Goal: Task Accomplishment & Management: Manage account settings

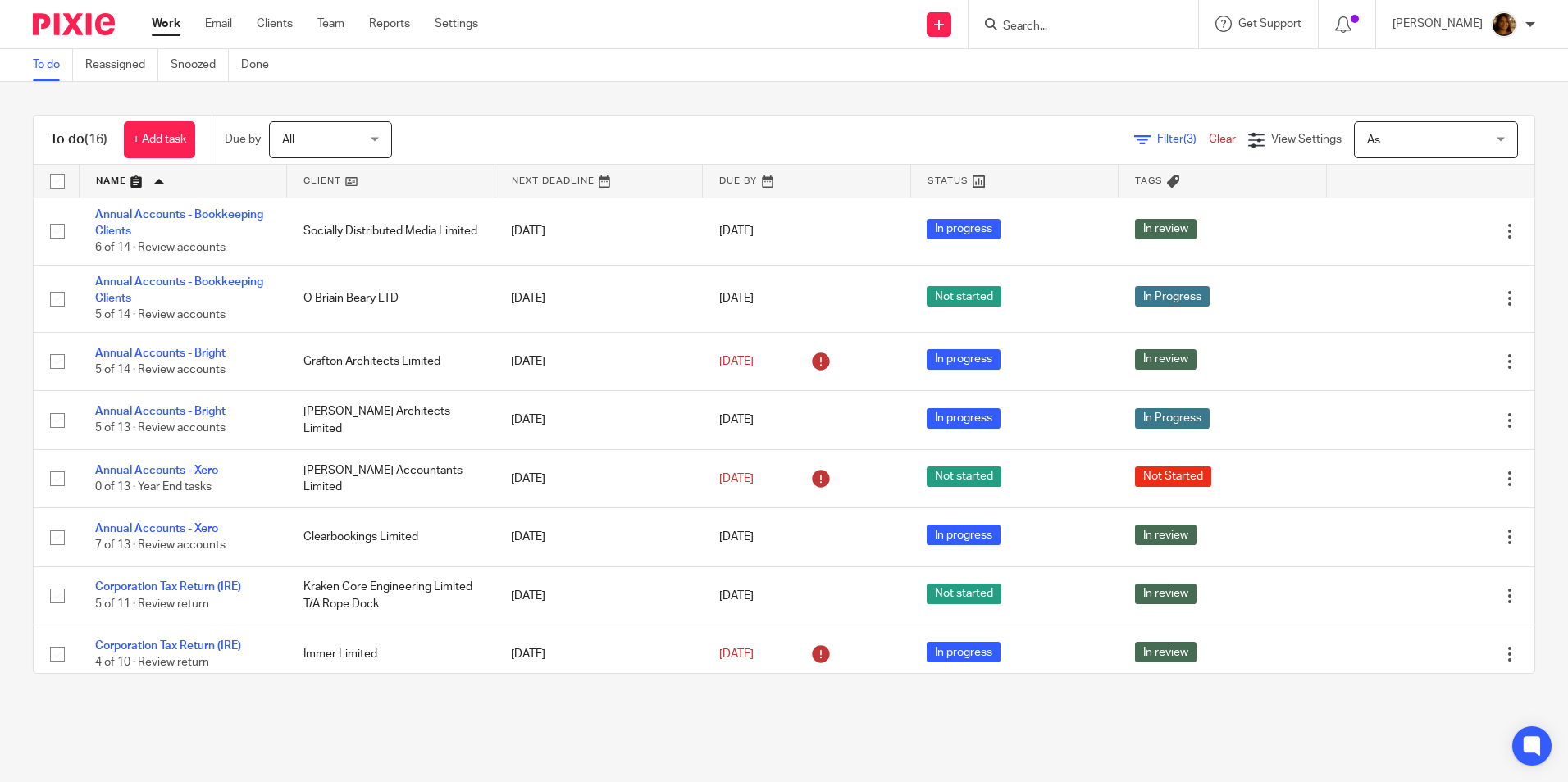
click at [1104, 28] on input "Search" at bounding box center [1074, 27] width 147 height 15
type input "profou"
click at [1086, 62] on link at bounding box center [1100, 70] width 206 height 37
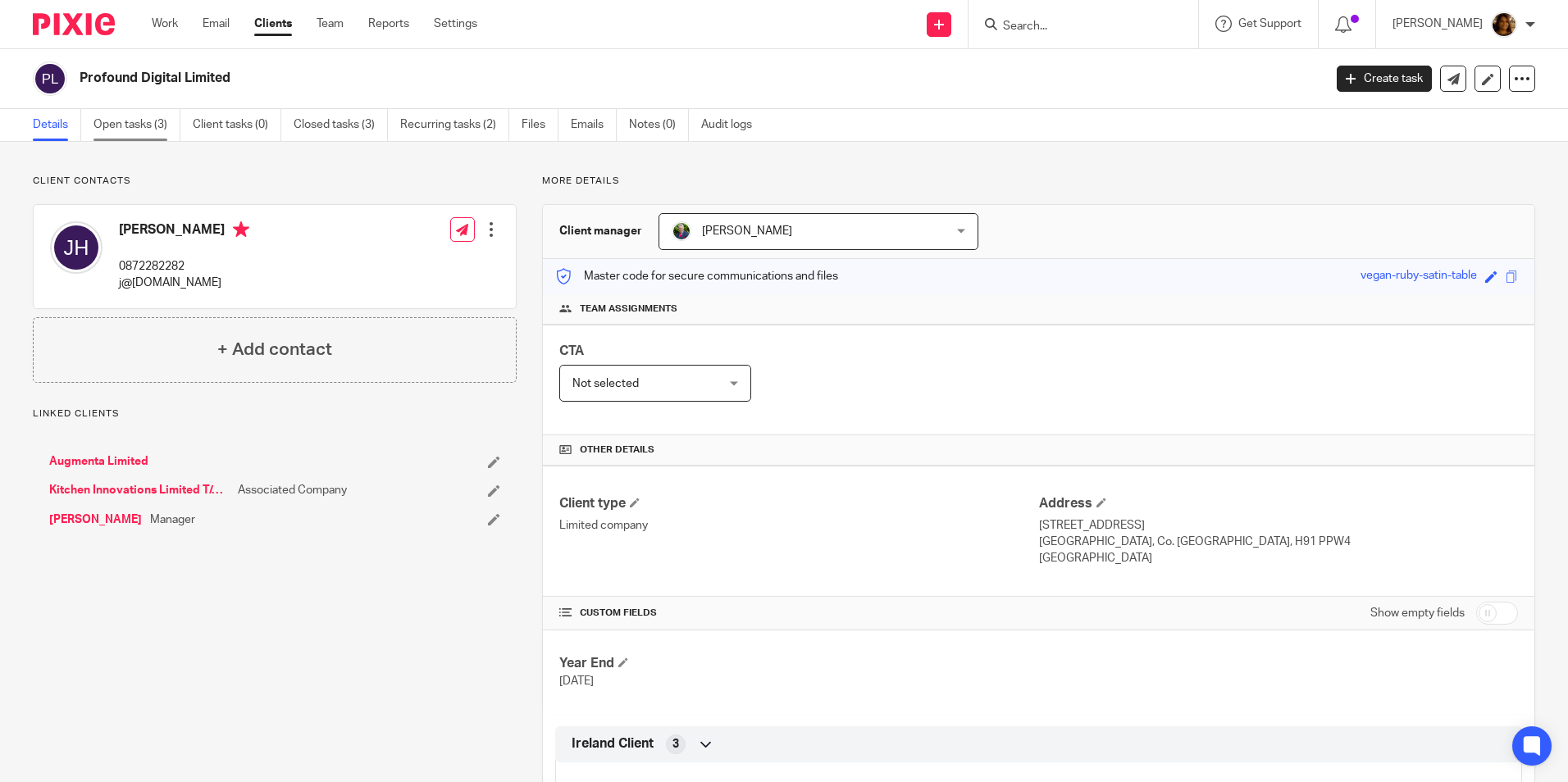
click at [131, 123] on link "Open tasks (3)" at bounding box center [136, 125] width 87 height 32
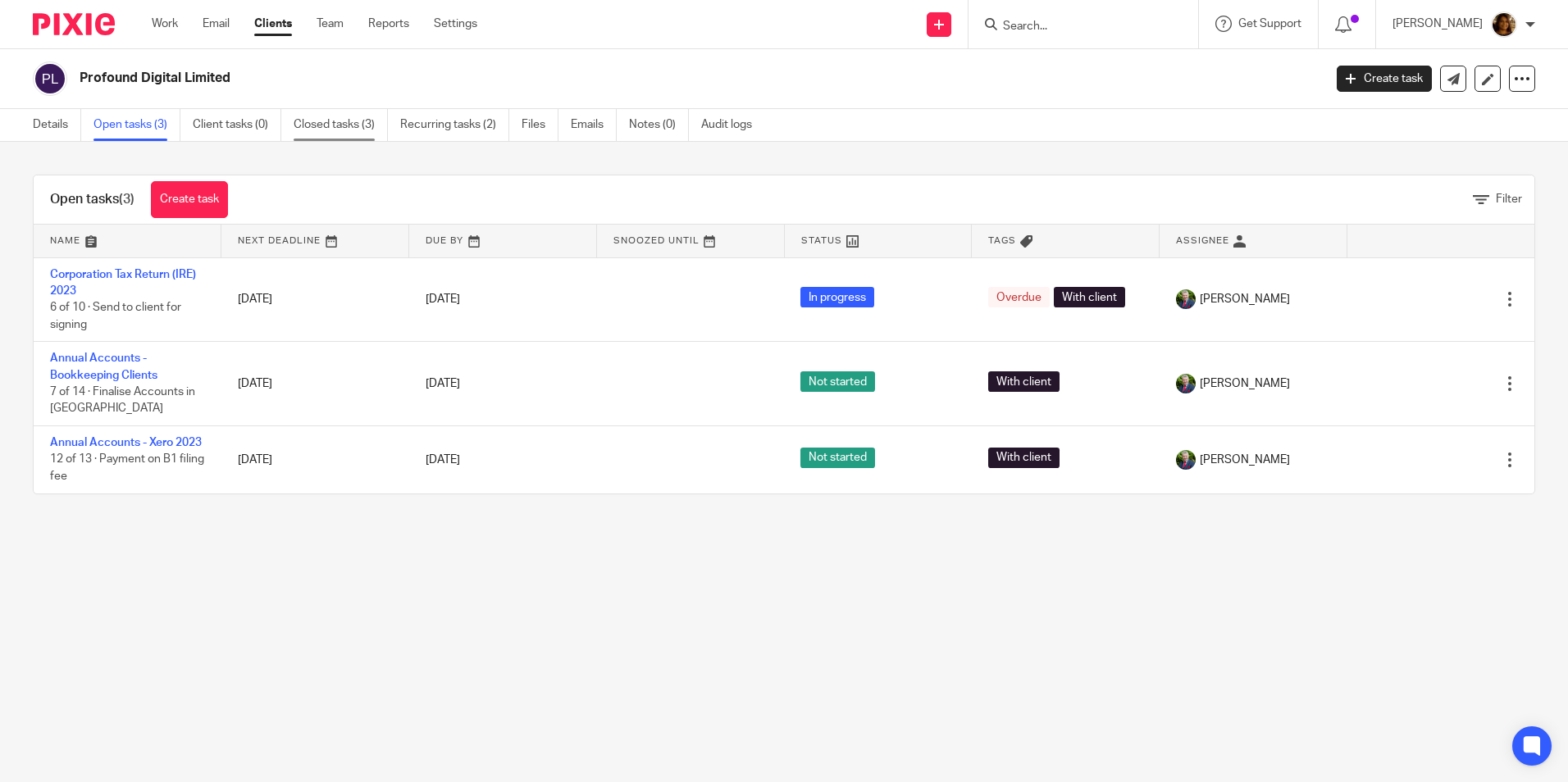
click at [370, 124] on link "Closed tasks (3)" at bounding box center [340, 125] width 94 height 32
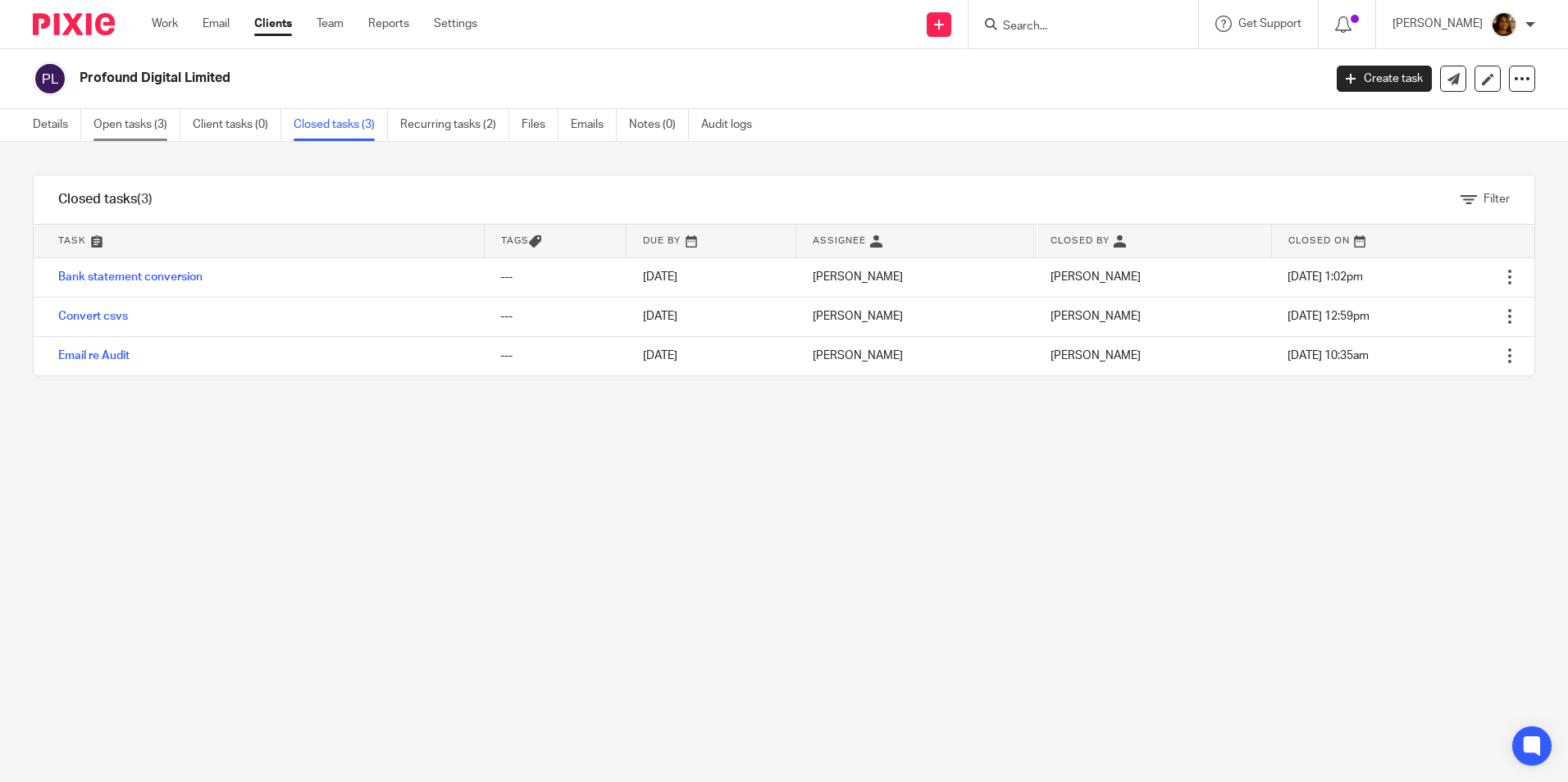
click at [130, 119] on link "Open tasks (3)" at bounding box center [136, 125] width 87 height 32
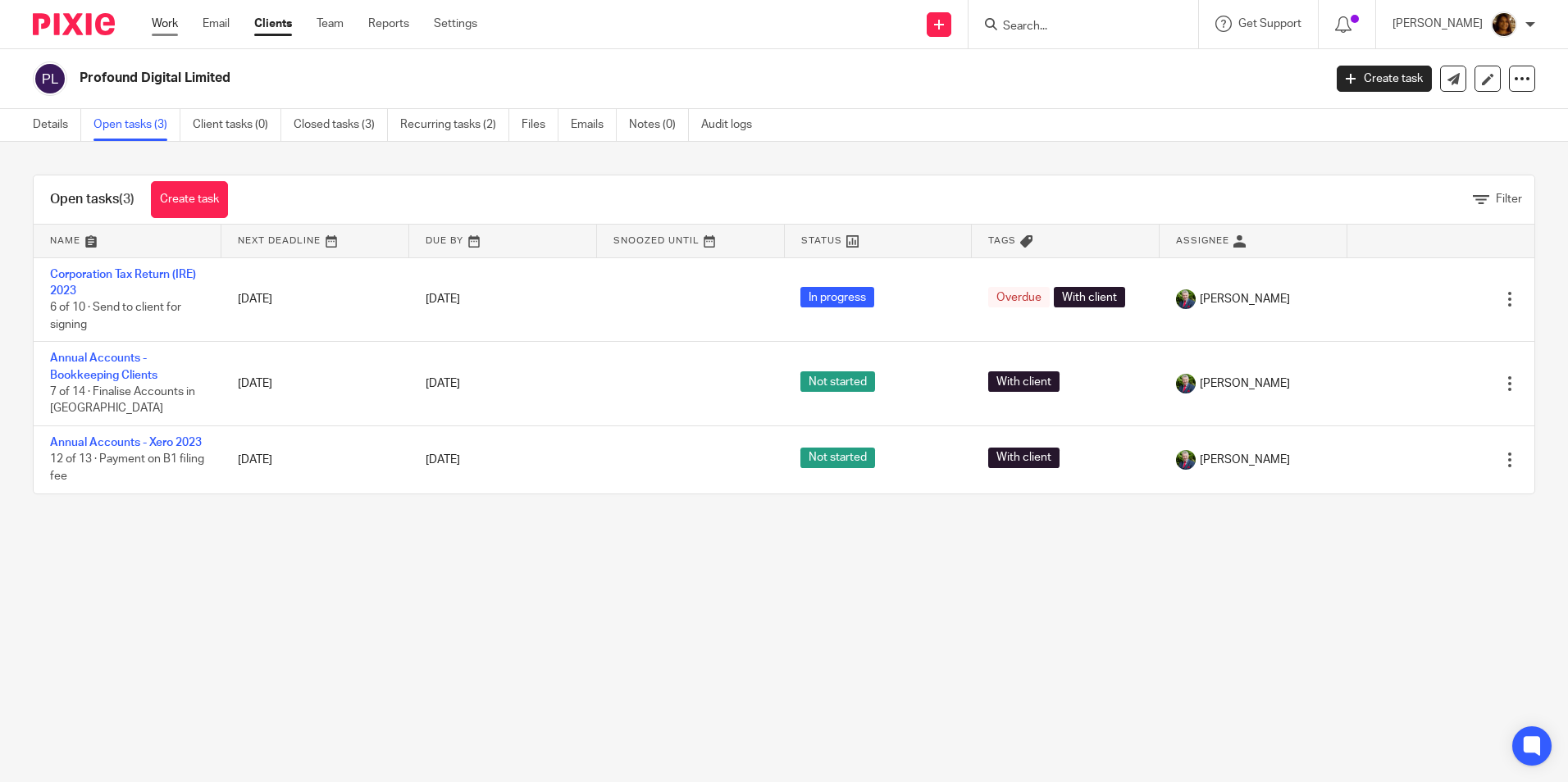
click at [162, 27] on link "Work" at bounding box center [165, 24] width 27 height 17
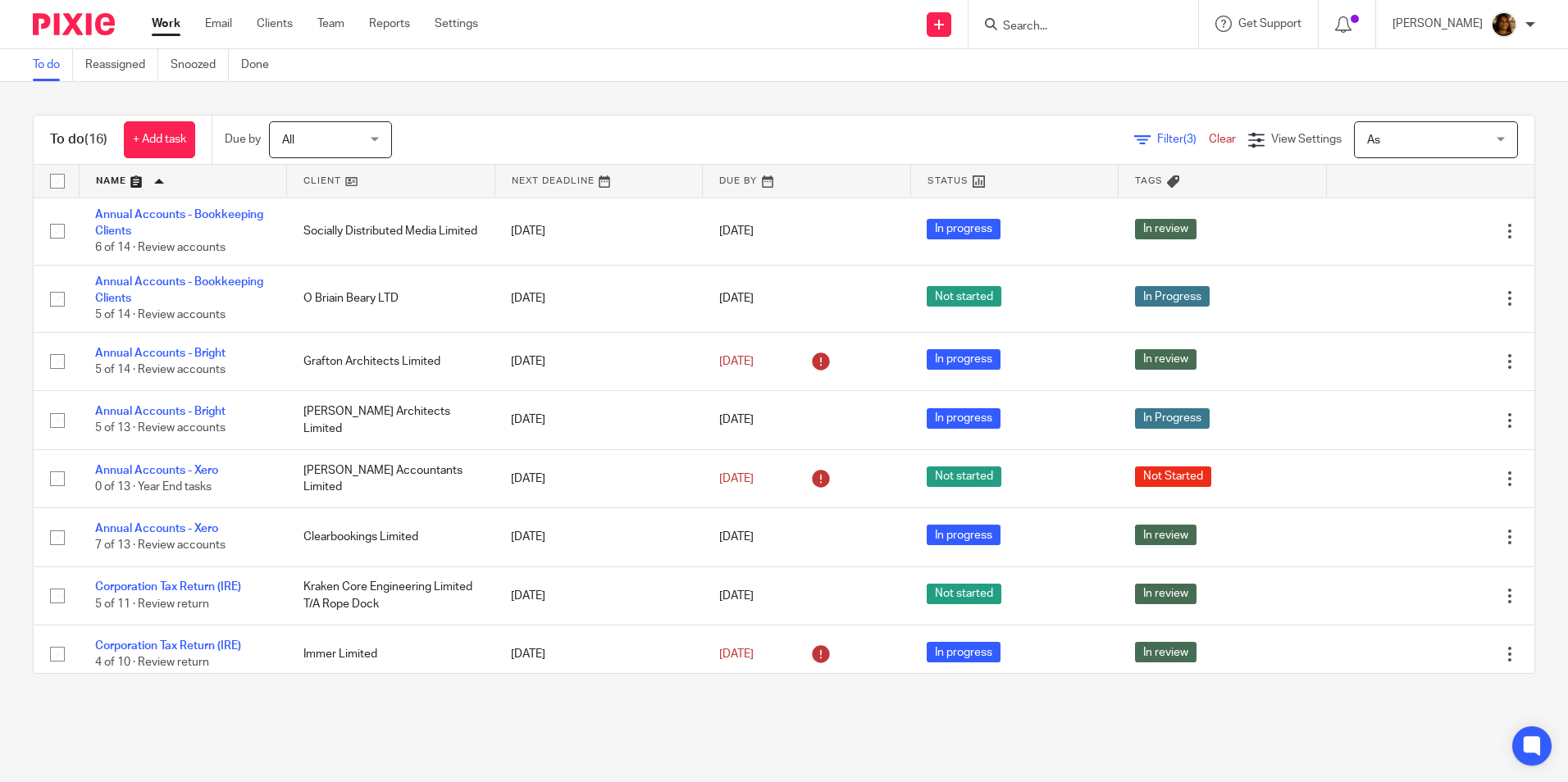
click at [312, 179] on link at bounding box center [390, 181] width 207 height 32
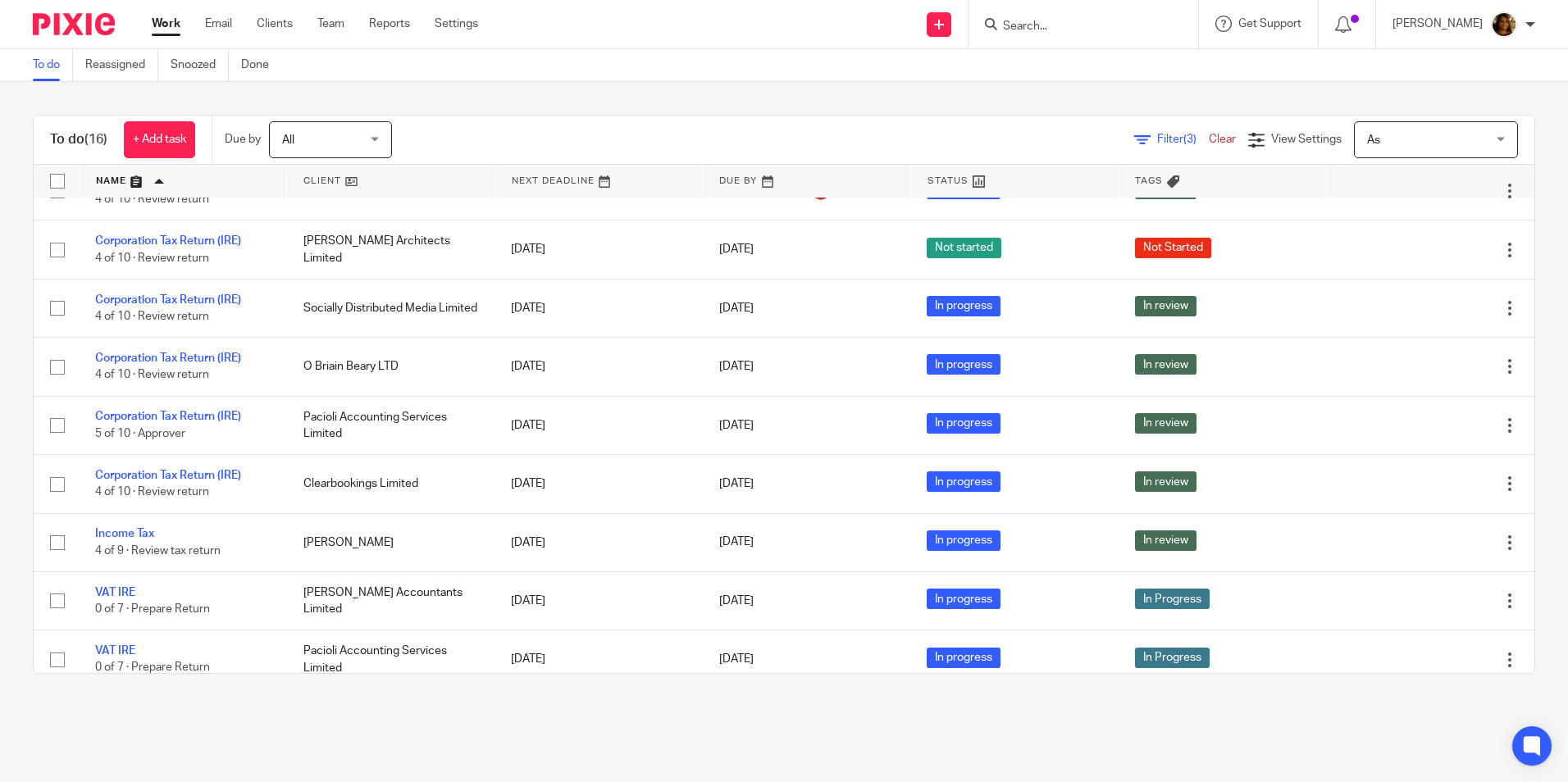
scroll to position [479, 0]
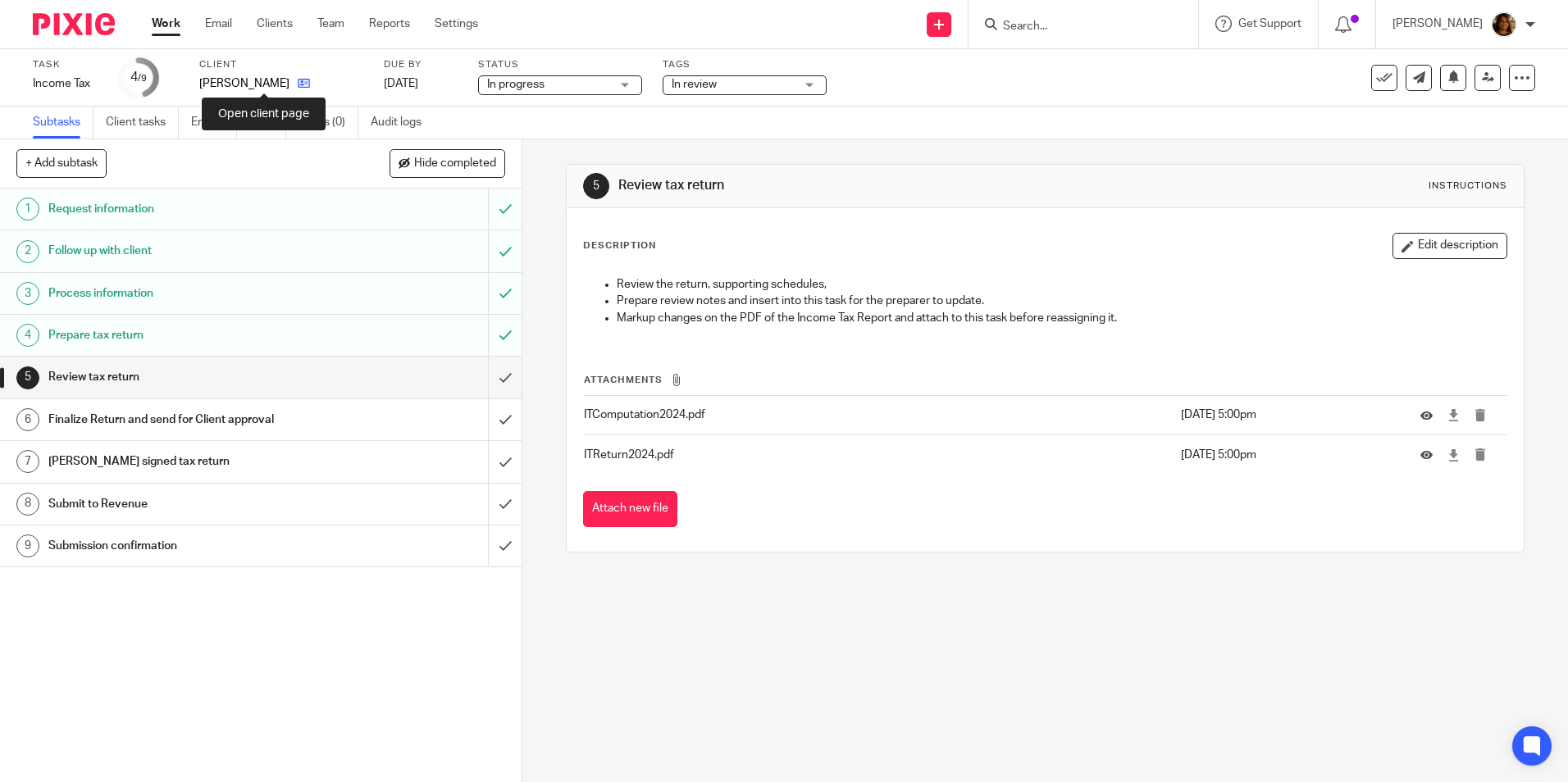
click at [298, 79] on icon at bounding box center [304, 83] width 12 height 12
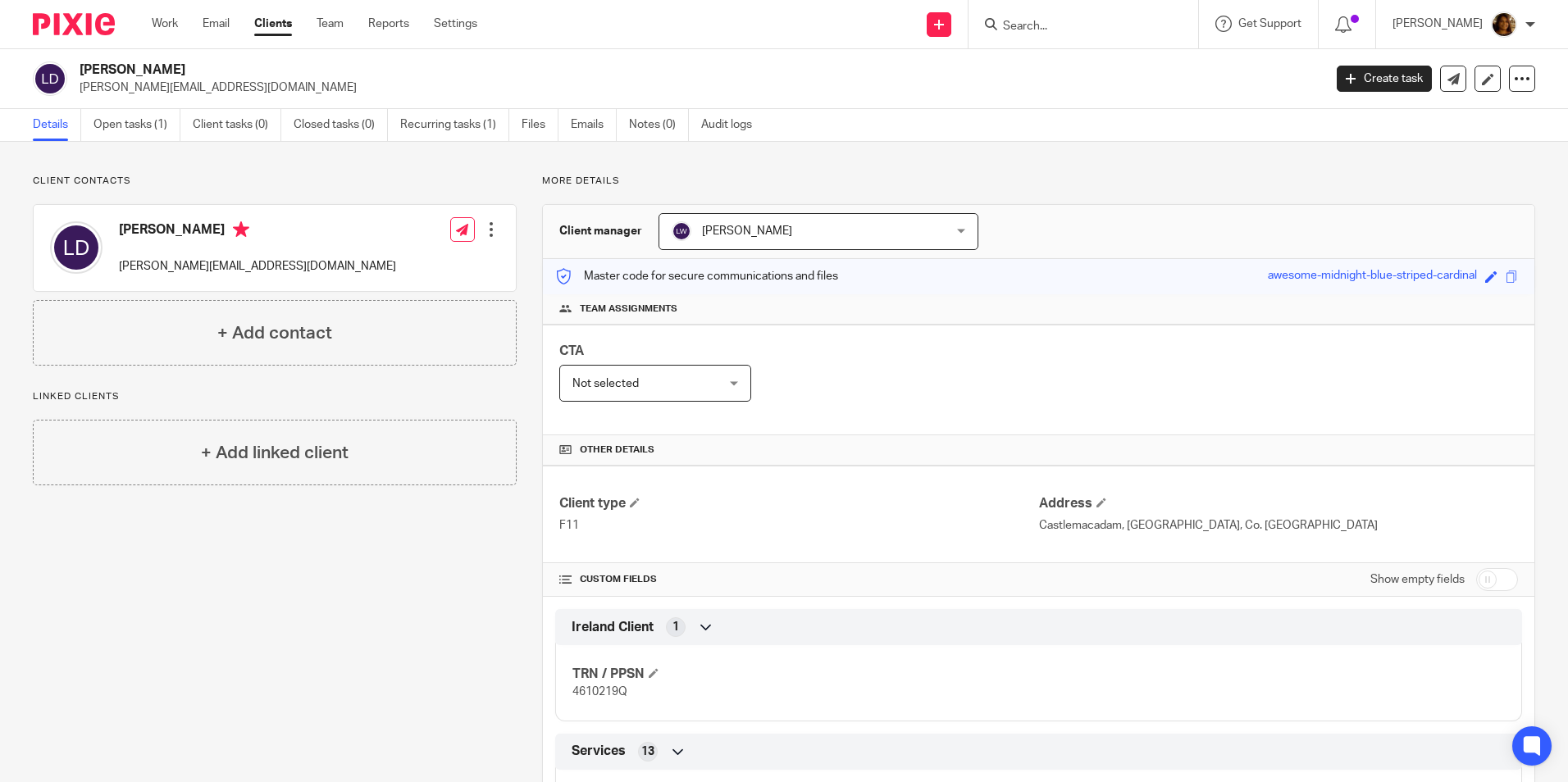
click at [1482, 582] on input "checkbox" at bounding box center [1497, 580] width 42 height 23
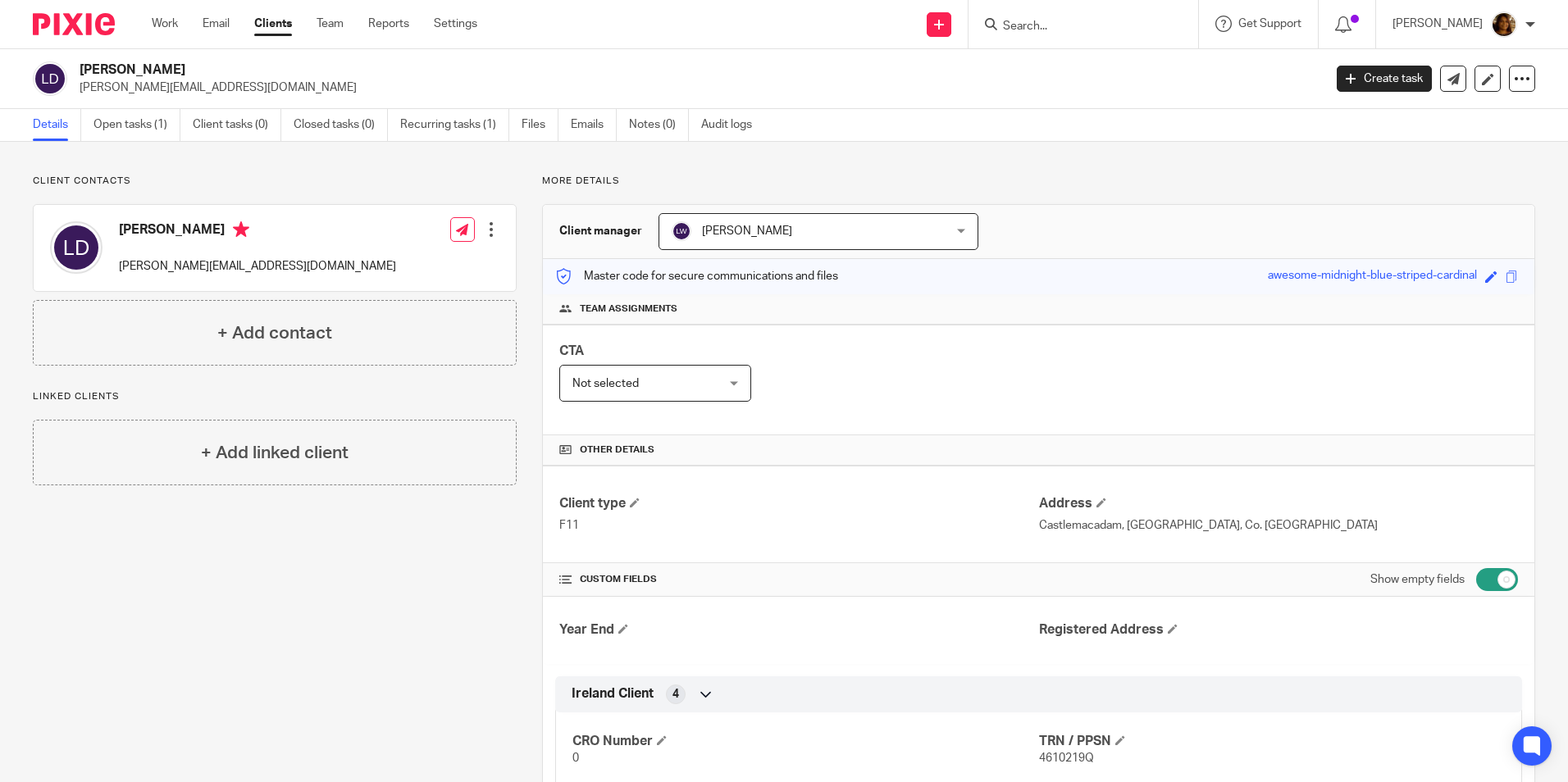
click at [1483, 586] on input "checkbox" at bounding box center [1497, 580] width 42 height 23
checkbox input "false"
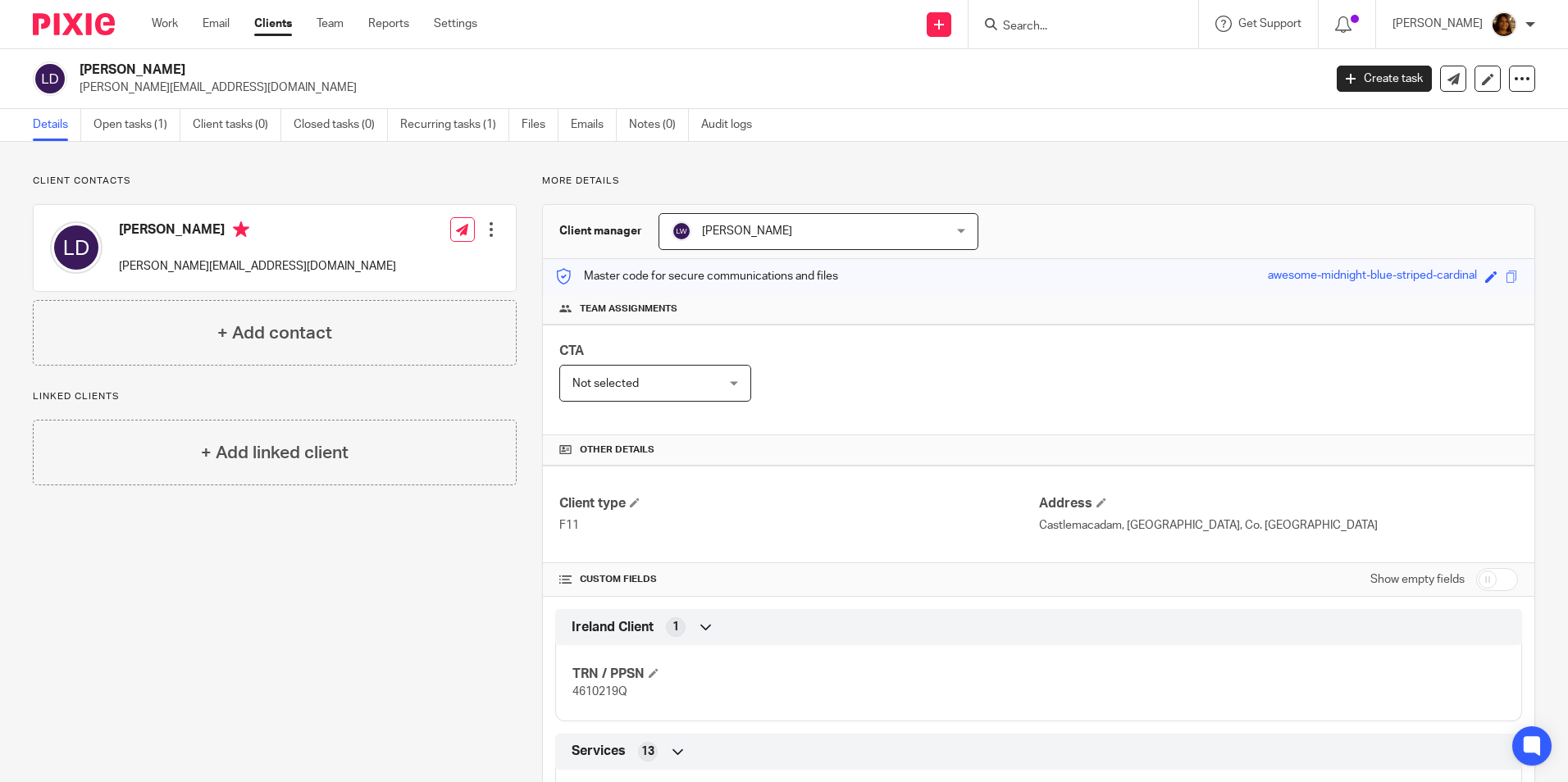
click at [1080, 22] on input "Search" at bounding box center [1074, 27] width 147 height 15
type input "ycd"
click button "submit" at bounding box center [0, 0] width 0 height 0
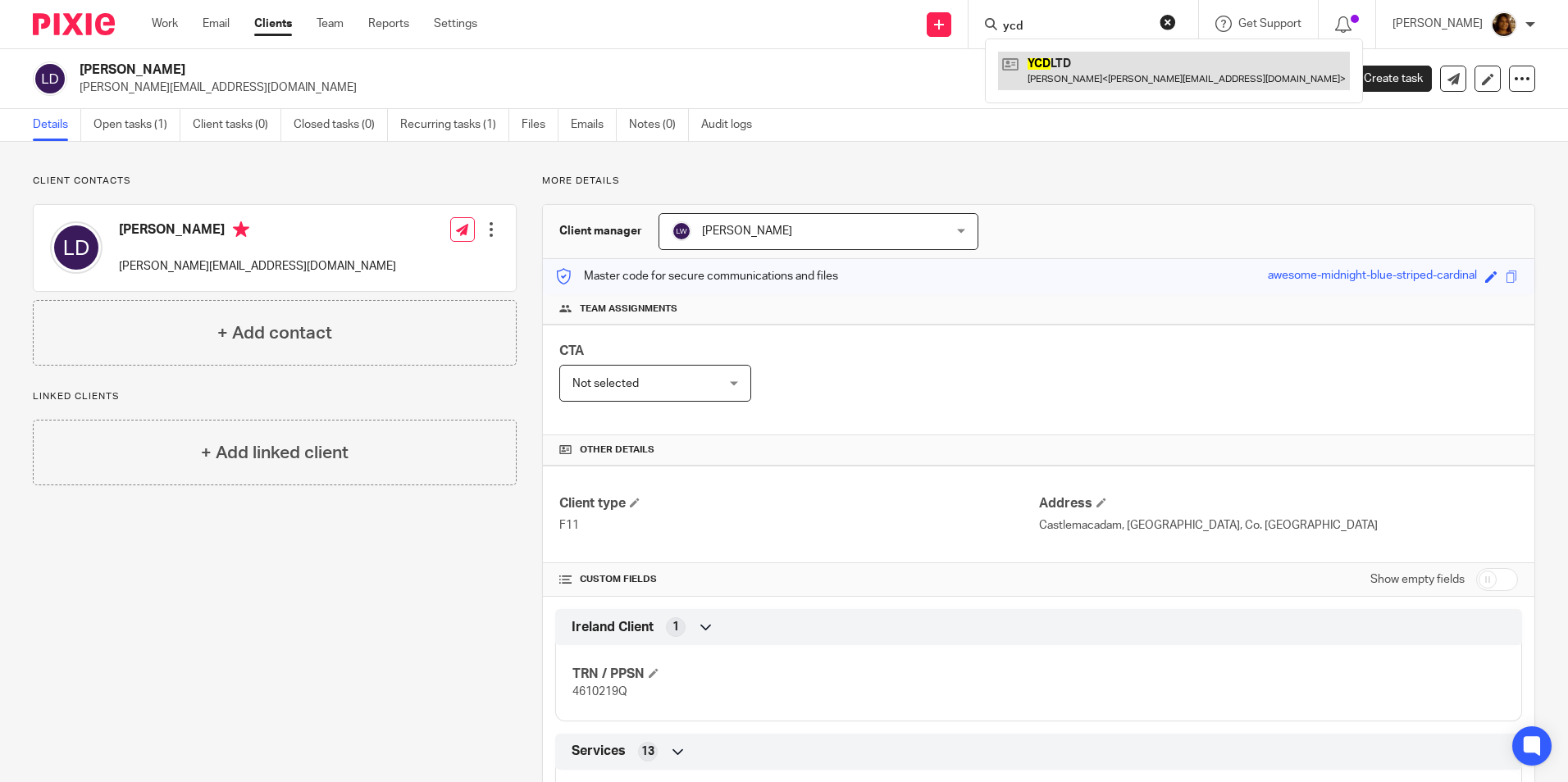
click at [1072, 66] on link at bounding box center [1174, 70] width 352 height 37
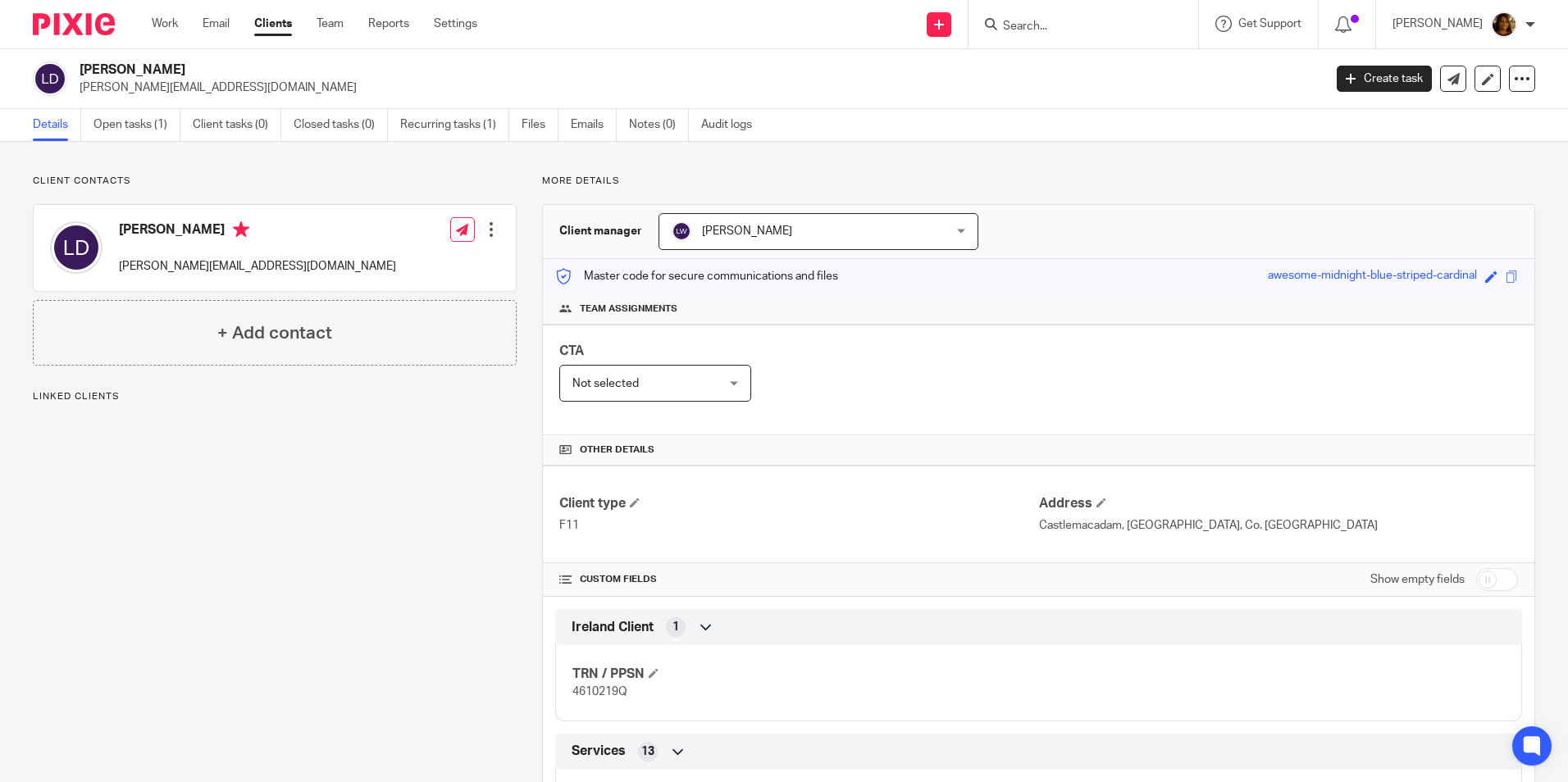
click at [1101, 36] on div at bounding box center [1084, 24] width 230 height 48
click at [1094, 24] on input "Search" at bounding box center [1074, 27] width 147 height 15
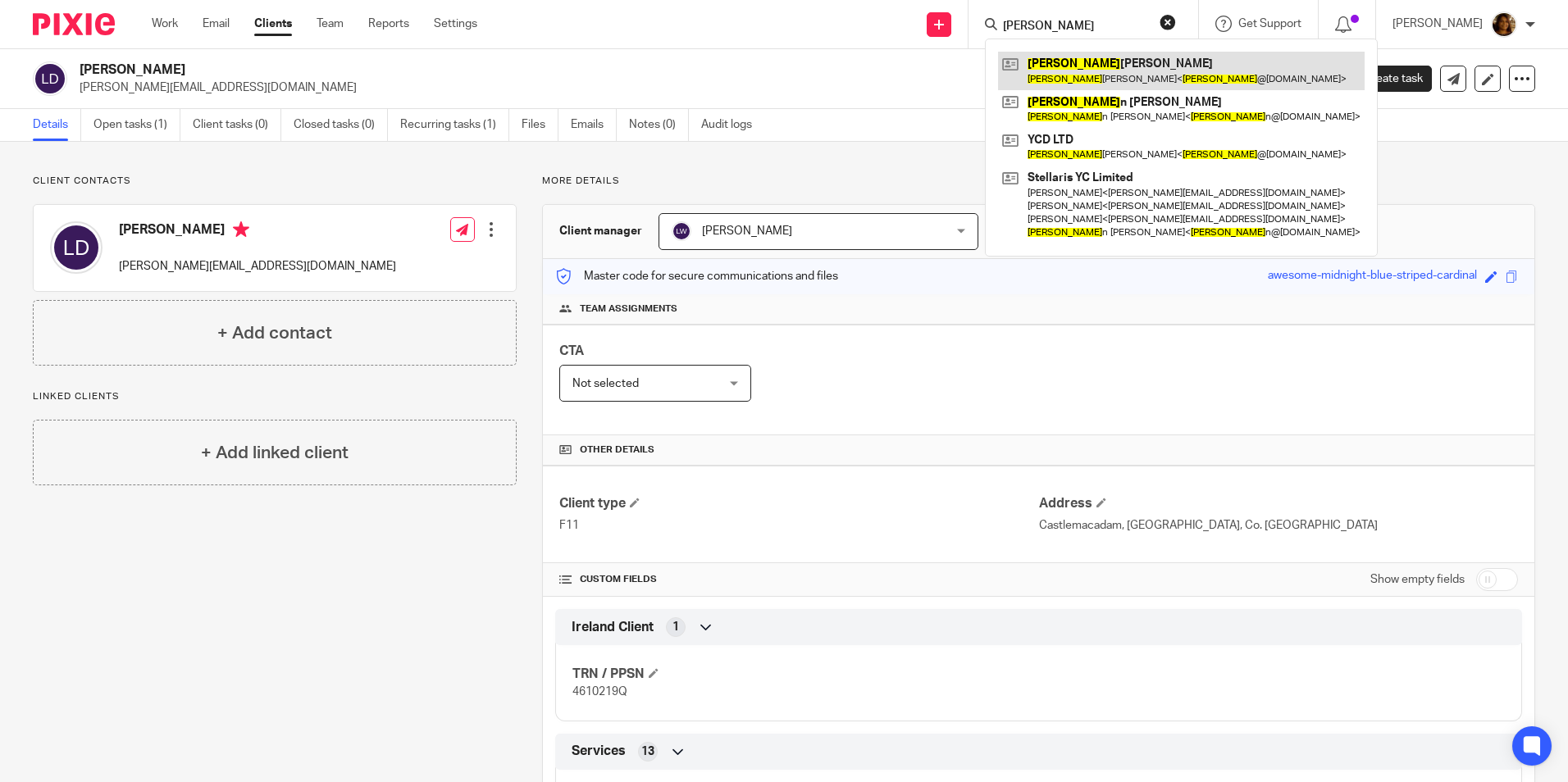
type input "[PERSON_NAME]"
click at [1188, 67] on link at bounding box center [1181, 70] width 367 height 37
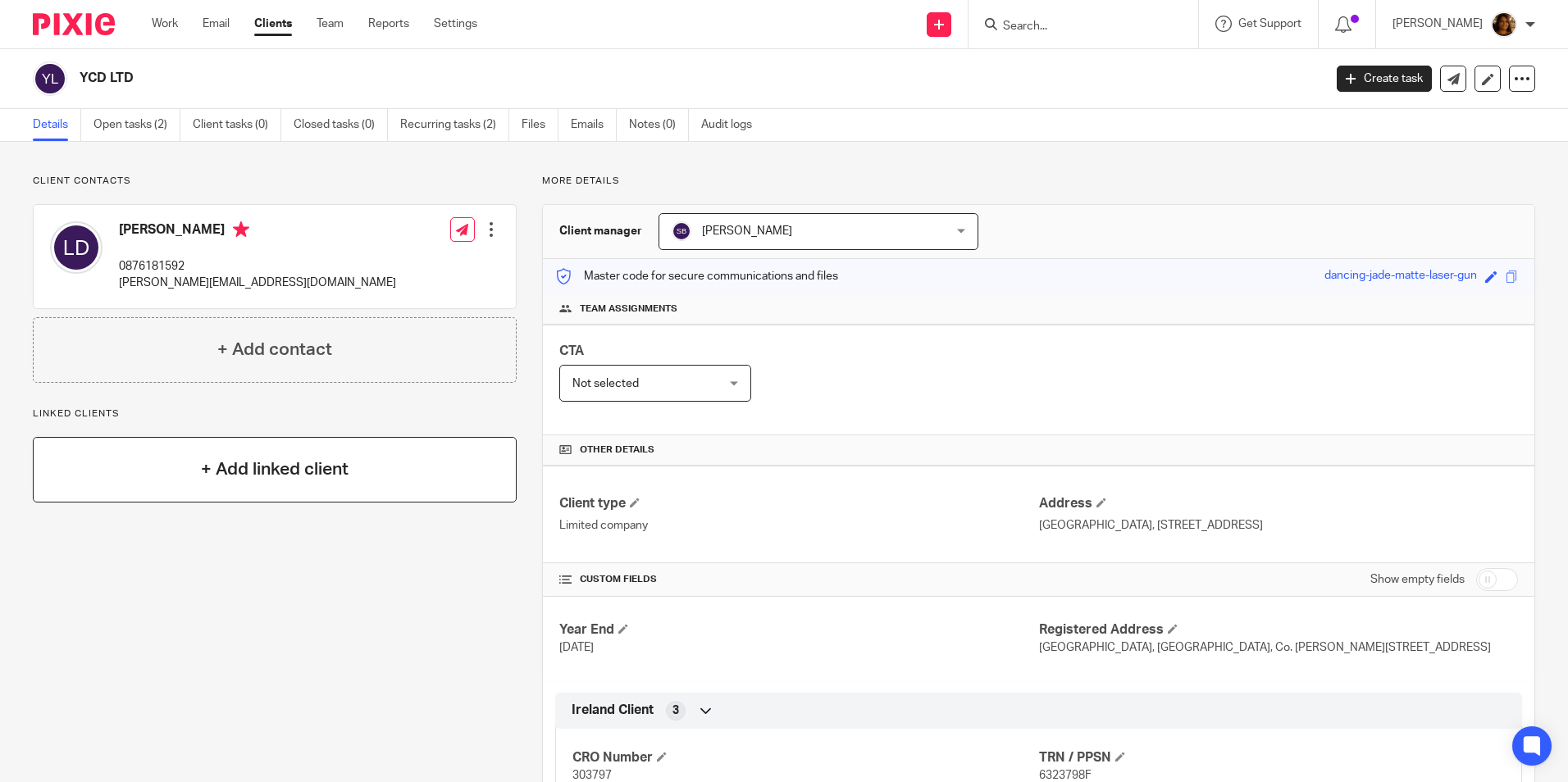
click at [301, 465] on h4 "+ Add linked client" at bounding box center [274, 469] width 147 height 26
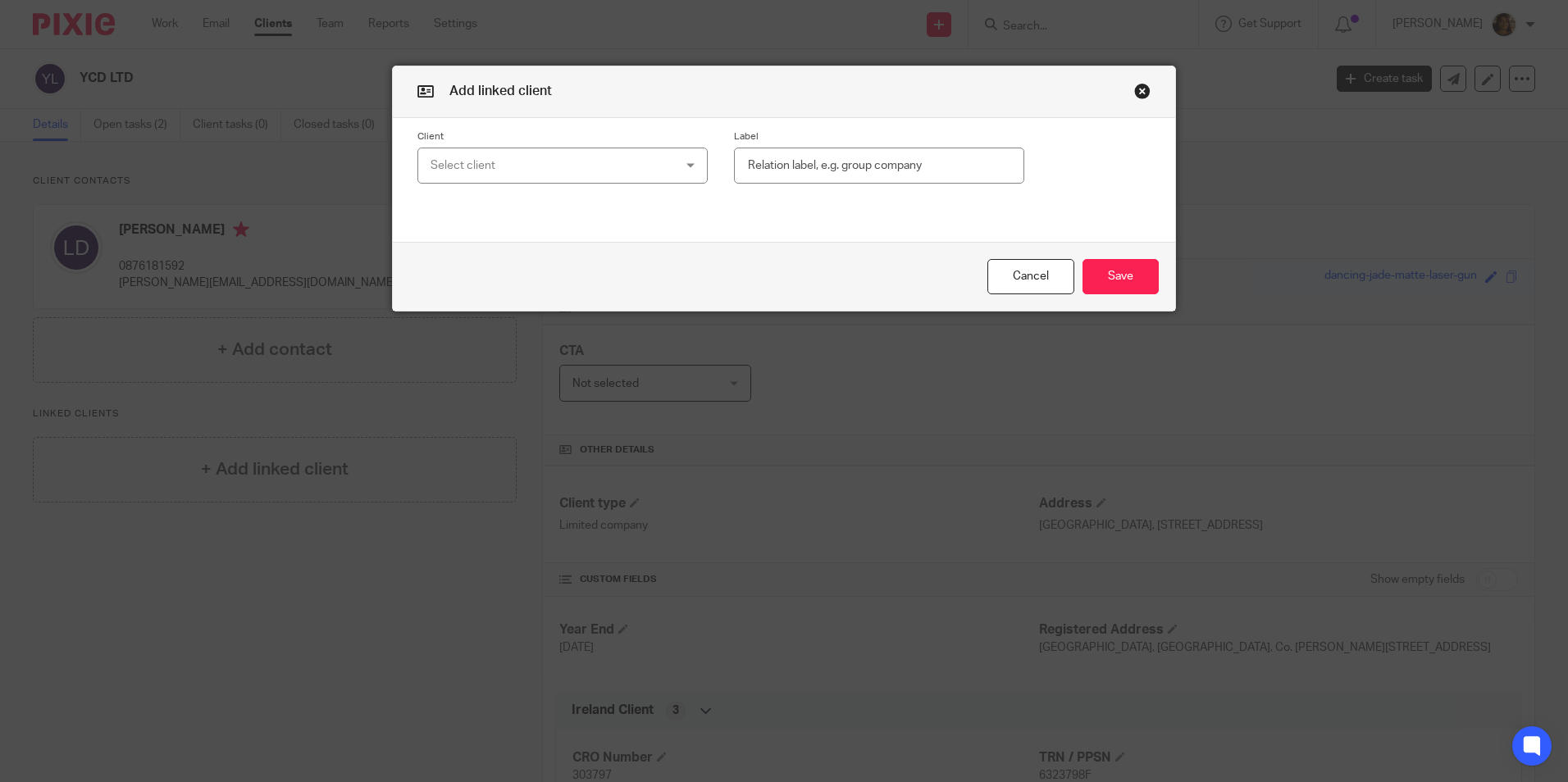
click at [589, 158] on div "Select client" at bounding box center [541, 165] width 221 height 34
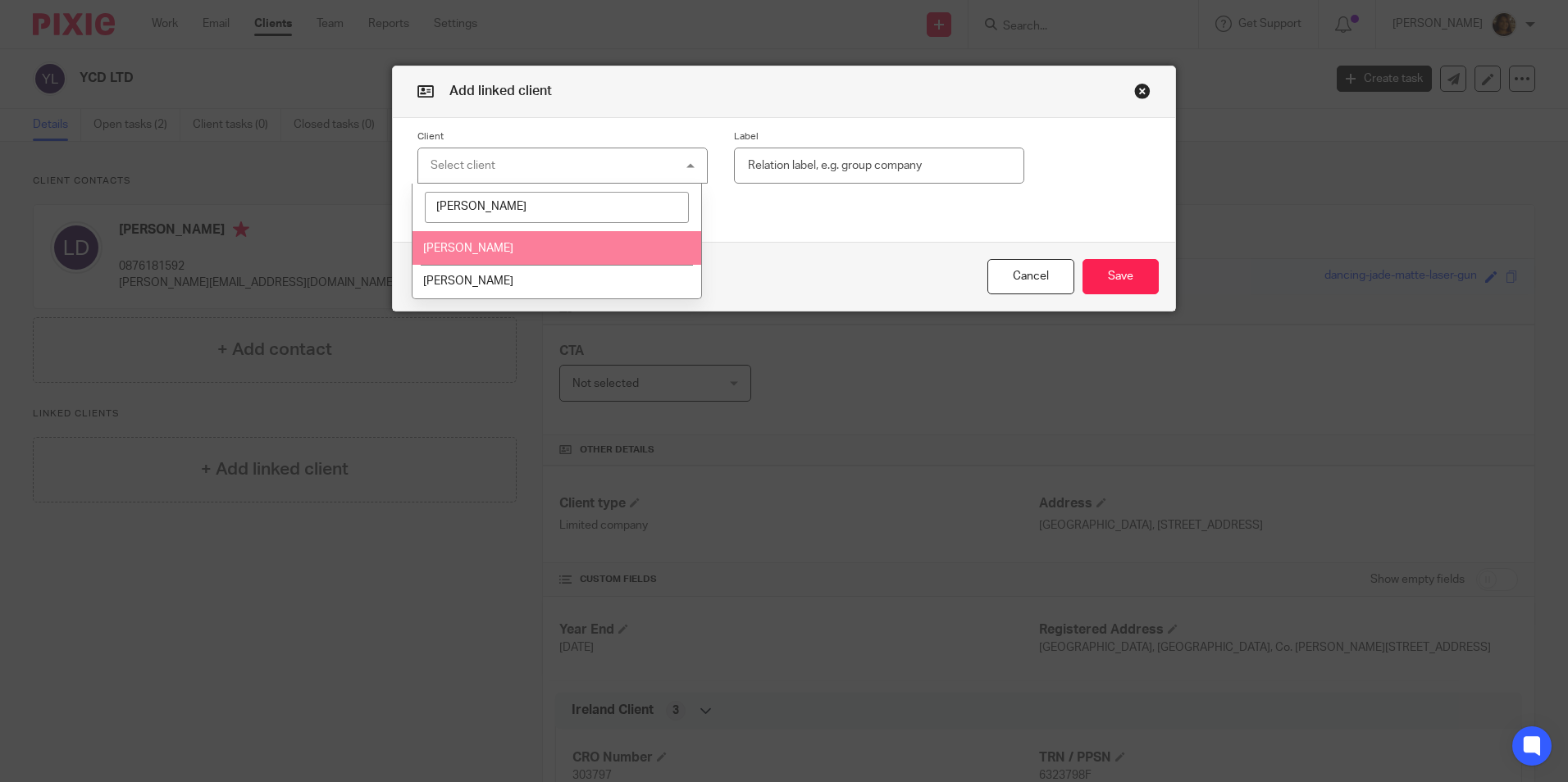
type input "[PERSON_NAME]"
click at [566, 240] on li "[PERSON_NAME]" at bounding box center [557, 248] width 289 height 33
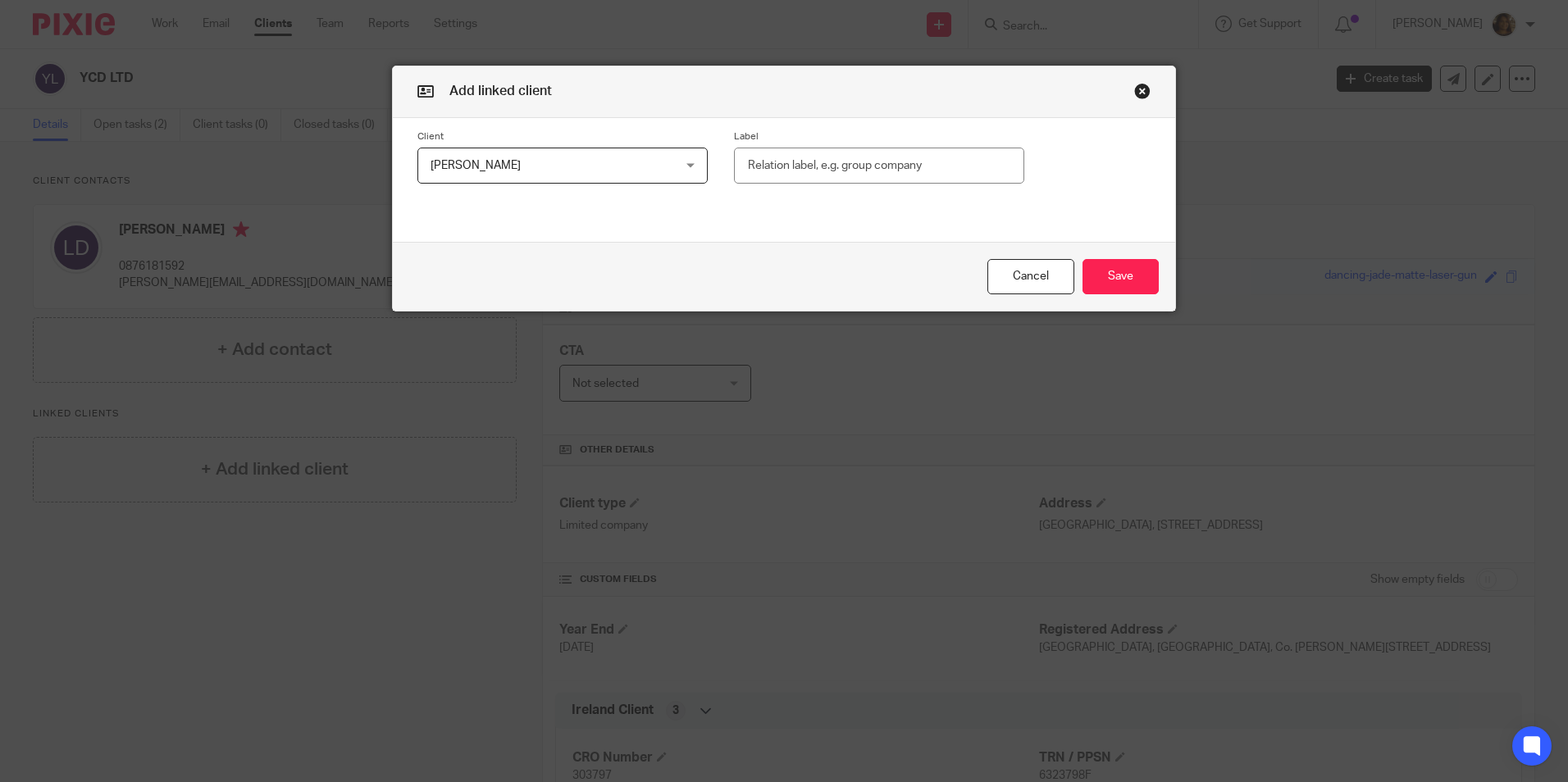
click at [814, 165] on input "text" at bounding box center [879, 166] width 290 height 37
type input "Company Director"
click at [1144, 278] on button "Save" at bounding box center [1121, 276] width 77 height 35
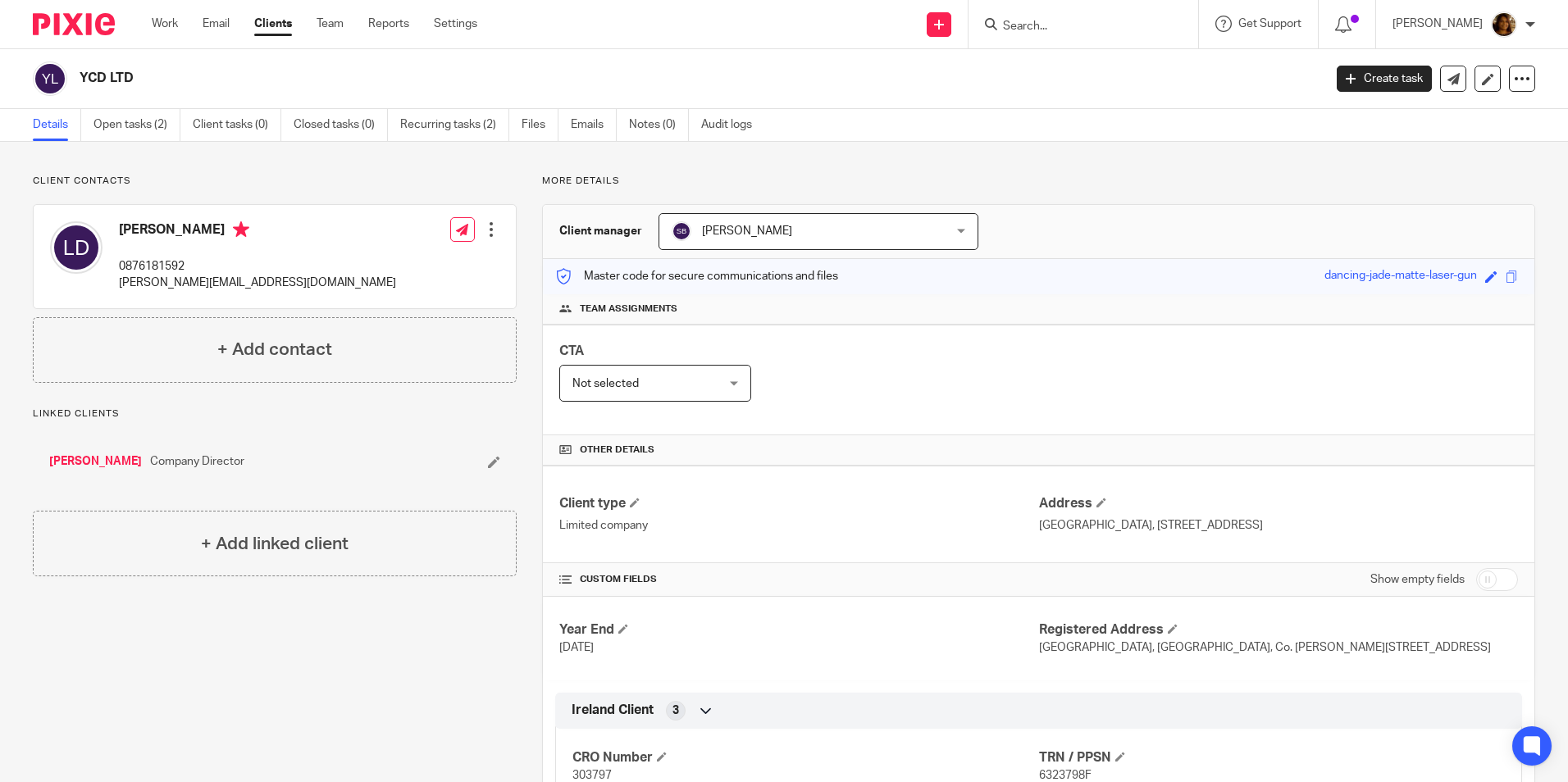
click at [78, 455] on link "[PERSON_NAME]" at bounding box center [95, 462] width 92 height 17
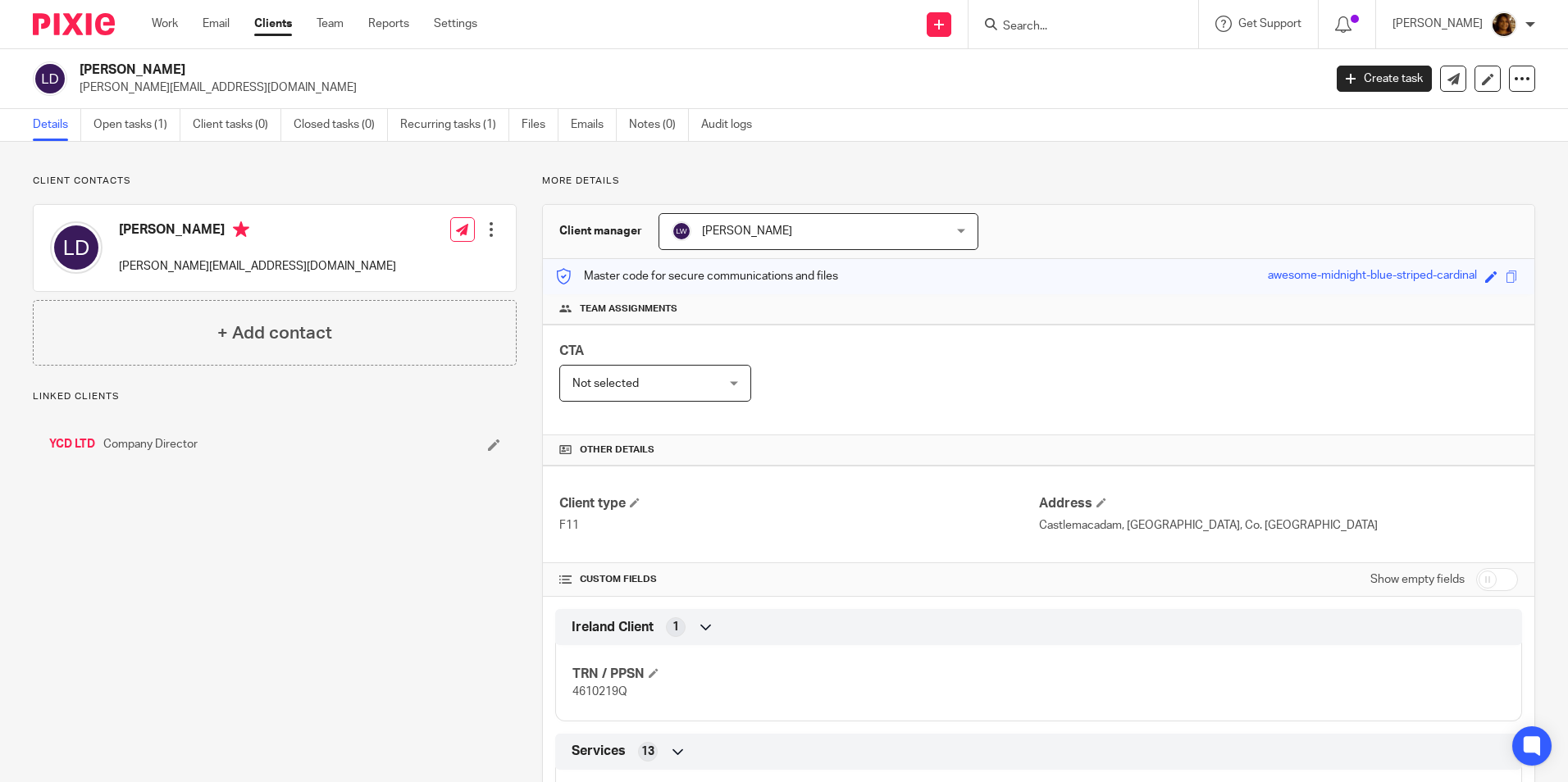
click at [1476, 587] on input "checkbox" at bounding box center [1497, 580] width 42 height 23
checkbox input "true"
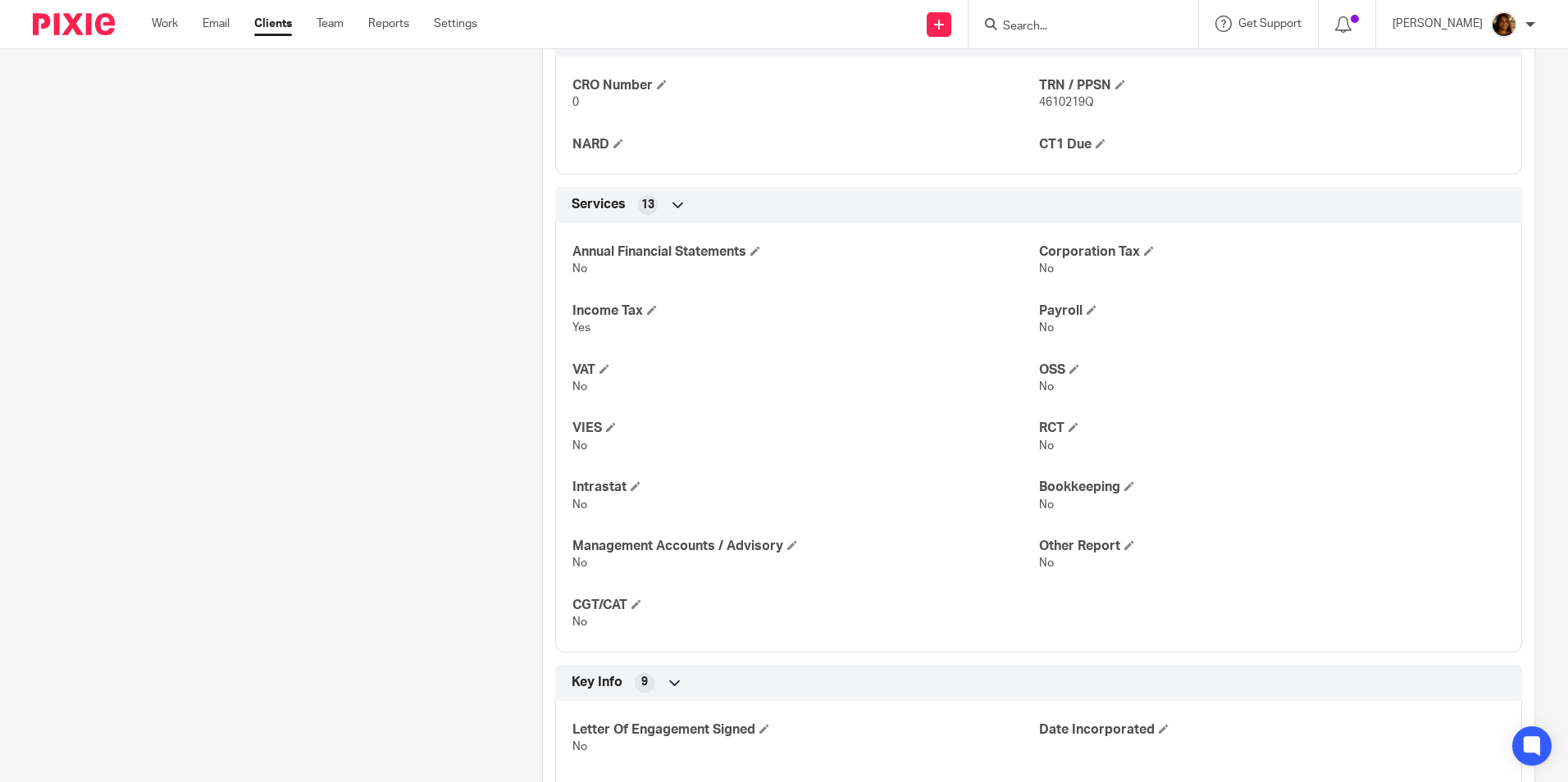
scroll to position [1209, 0]
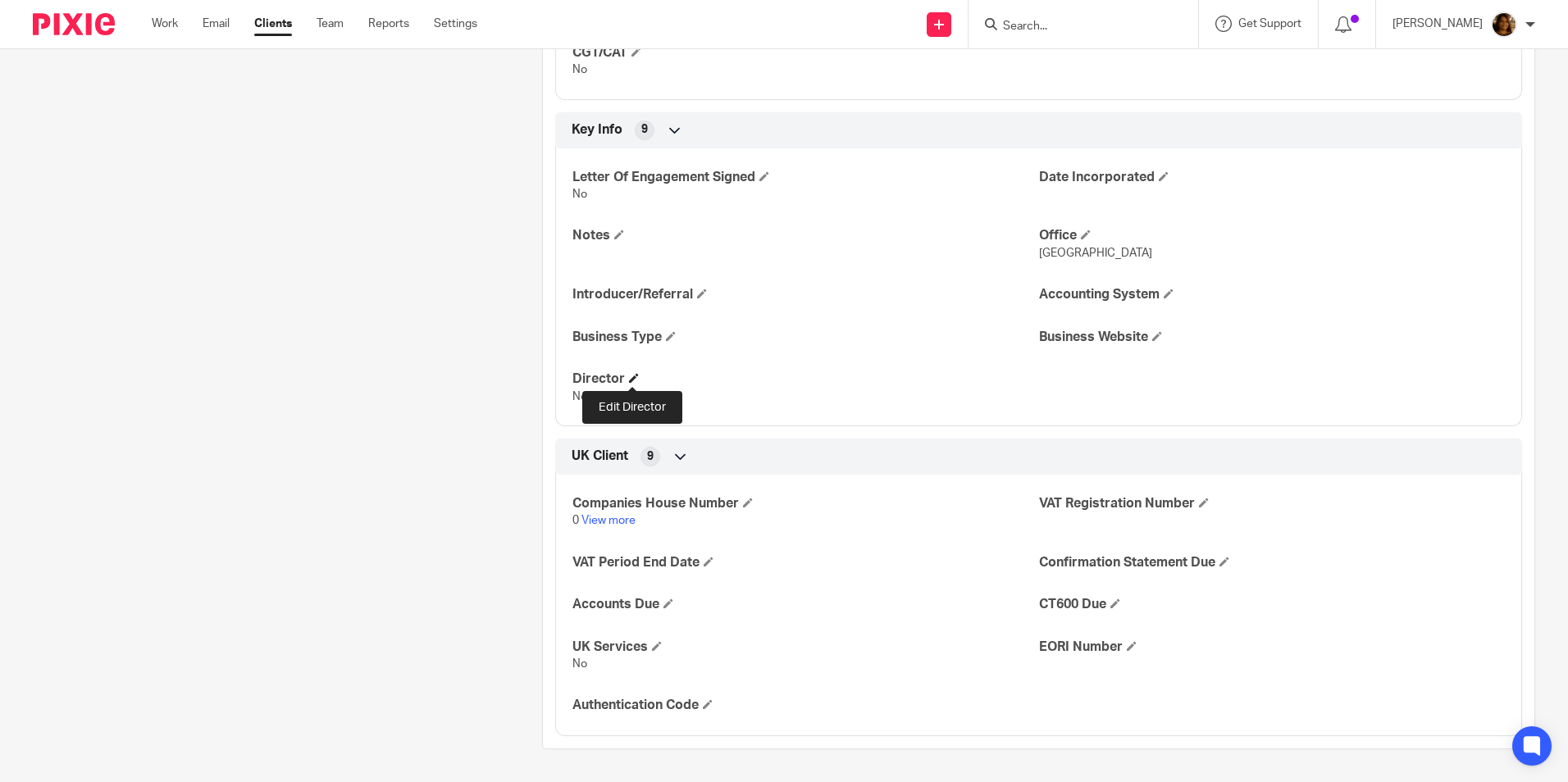
click at [629, 376] on span at bounding box center [634, 378] width 10 height 10
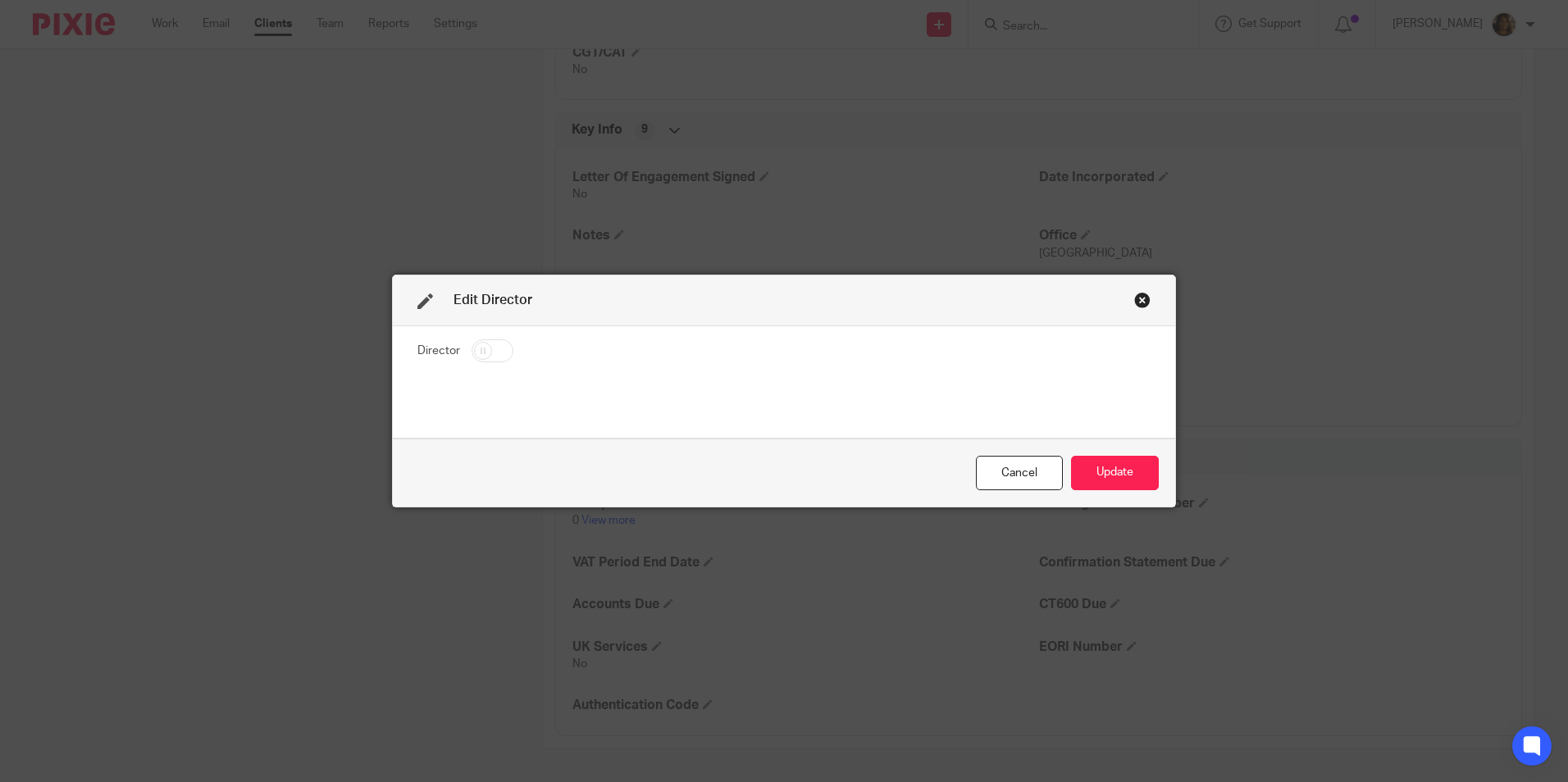
click at [482, 351] on input "checkbox" at bounding box center [493, 351] width 42 height 23
checkbox input "true"
click at [1099, 466] on button "Update" at bounding box center [1114, 473] width 87 height 35
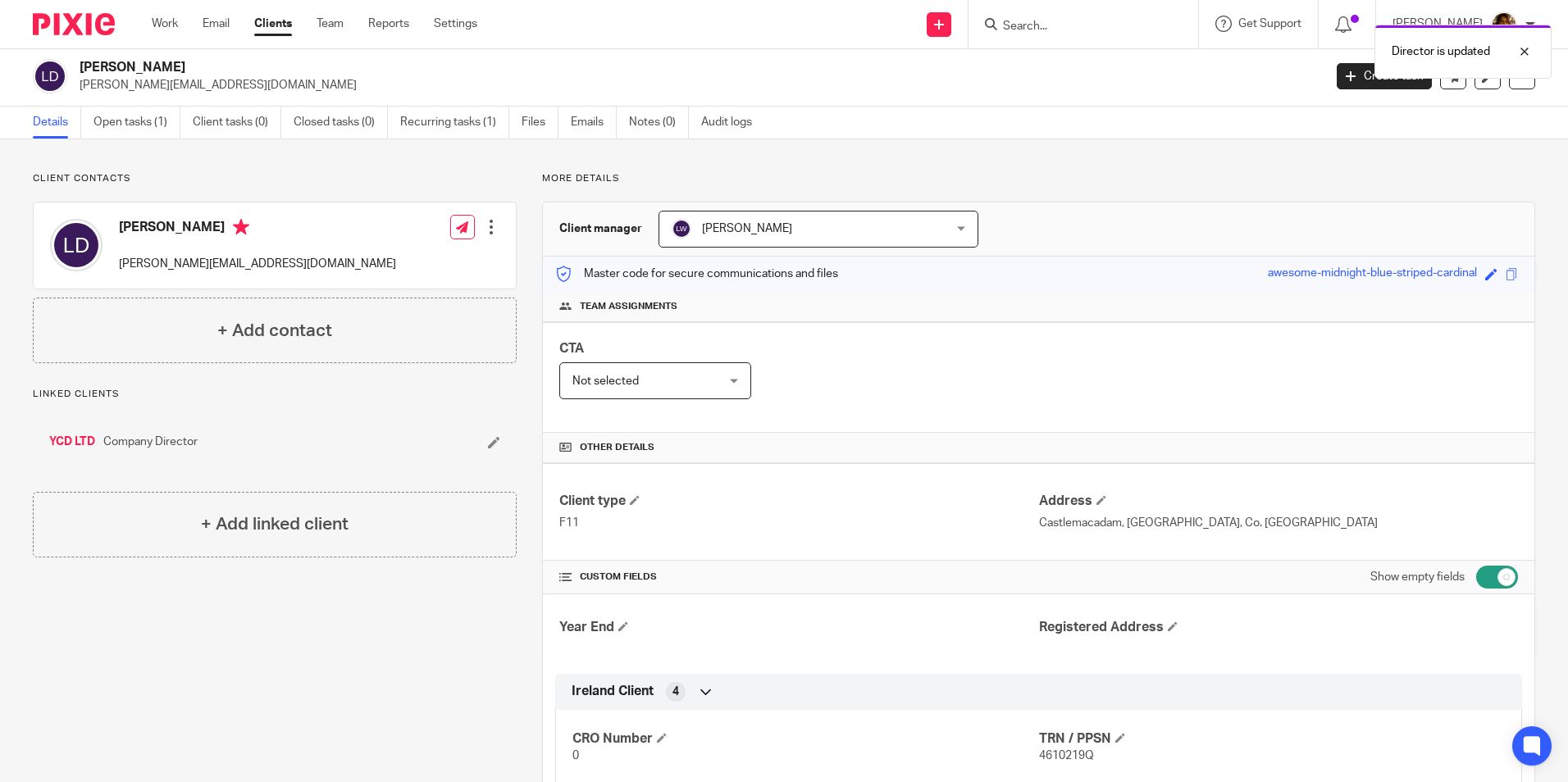
scroll to position [0, 0]
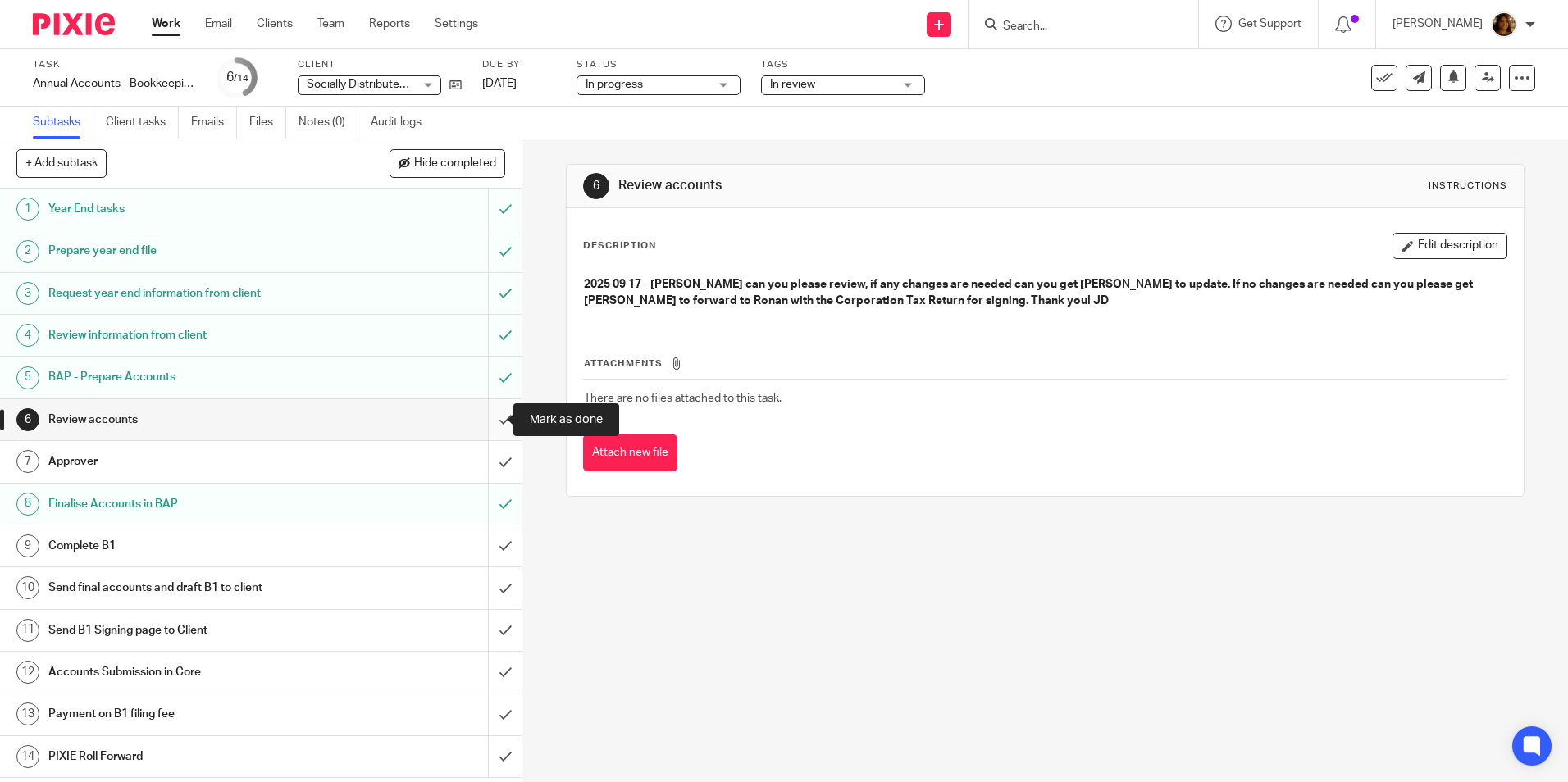
click at [486, 413] on input "submit" at bounding box center [261, 419] width 522 height 41
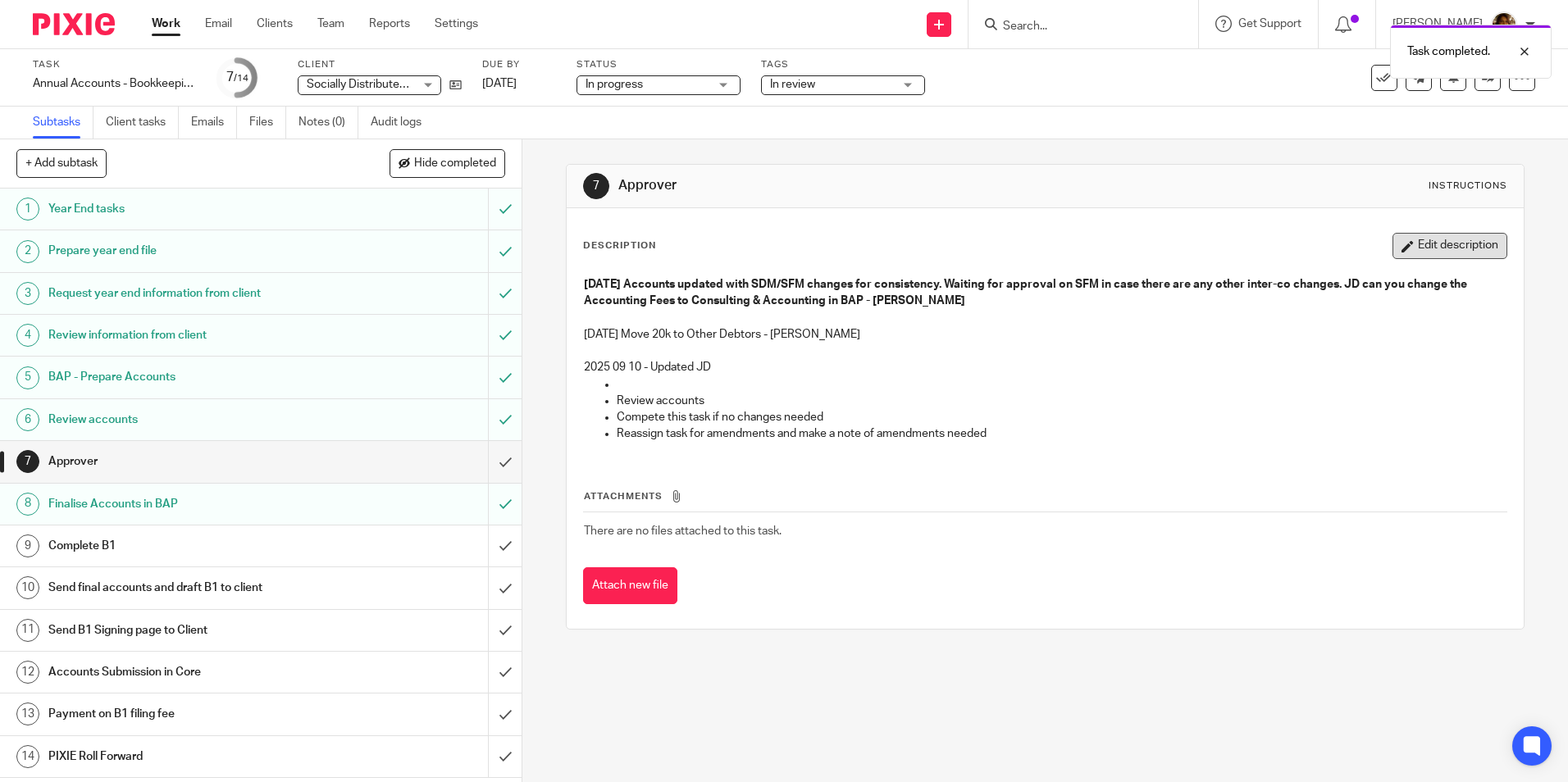
click at [1427, 242] on button "Edit description" at bounding box center [1451, 246] width 115 height 27
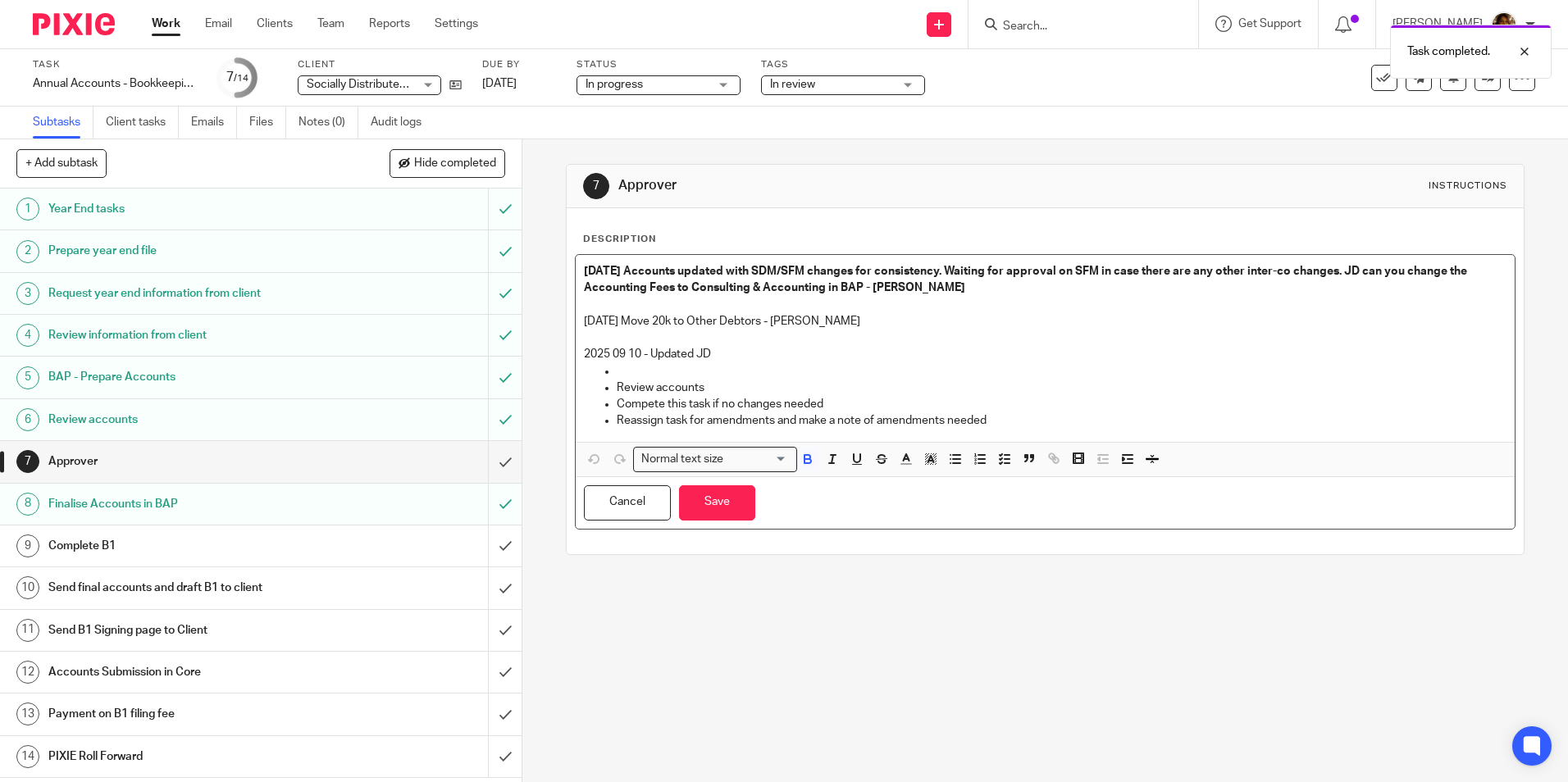
click at [624, 274] on strong "2025 09 11 Accounts updated with SDM/SFM changes for consistency. Waiting for a…" at bounding box center [1027, 280] width 886 height 28
click at [584, 270] on strong "2025 09 11 Accounts updated with SDM/SFM changes for consistency. Waiting for a…" at bounding box center [1027, 280] width 886 height 28
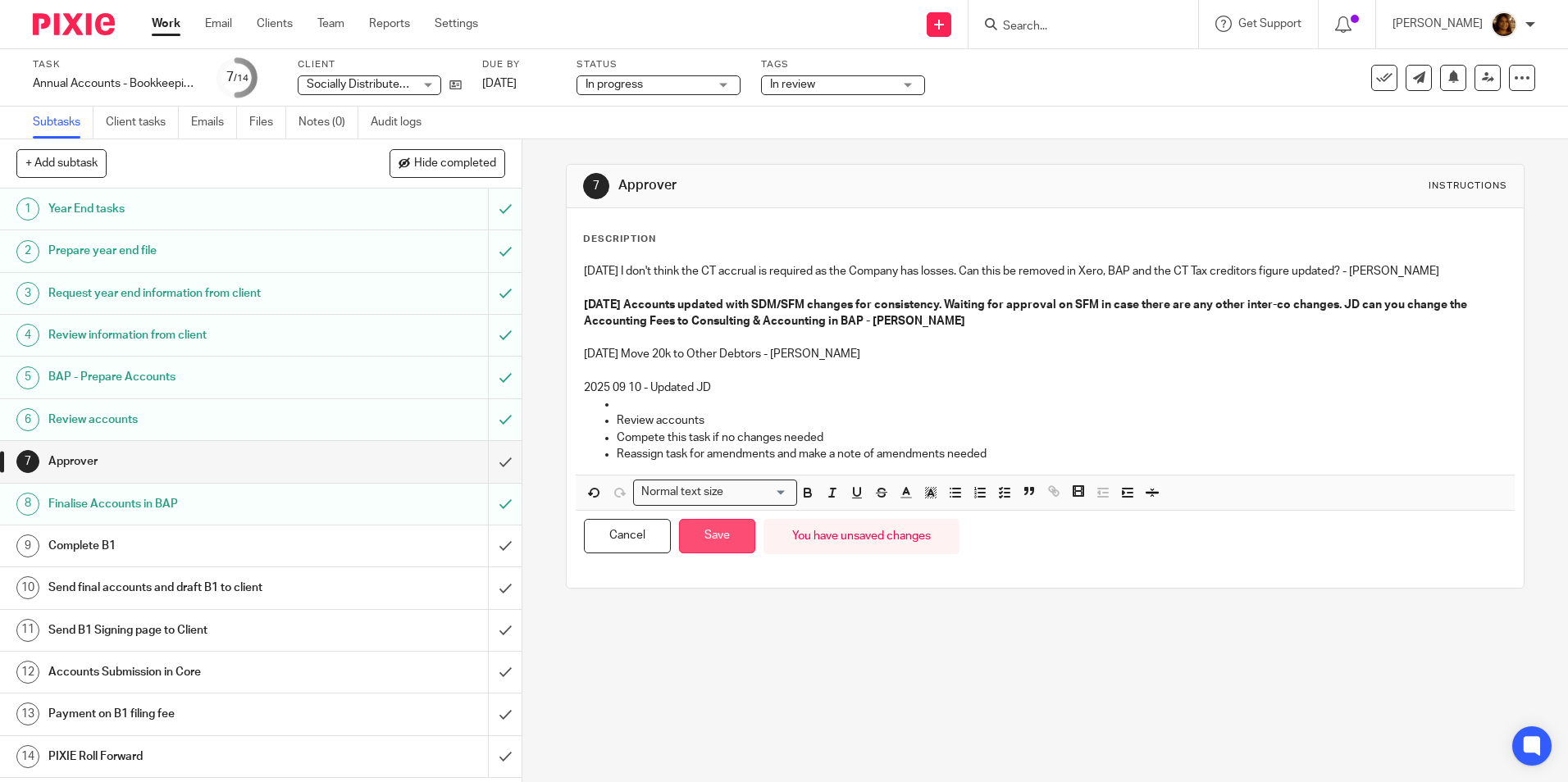
click at [726, 536] on button "Save" at bounding box center [717, 537] width 77 height 35
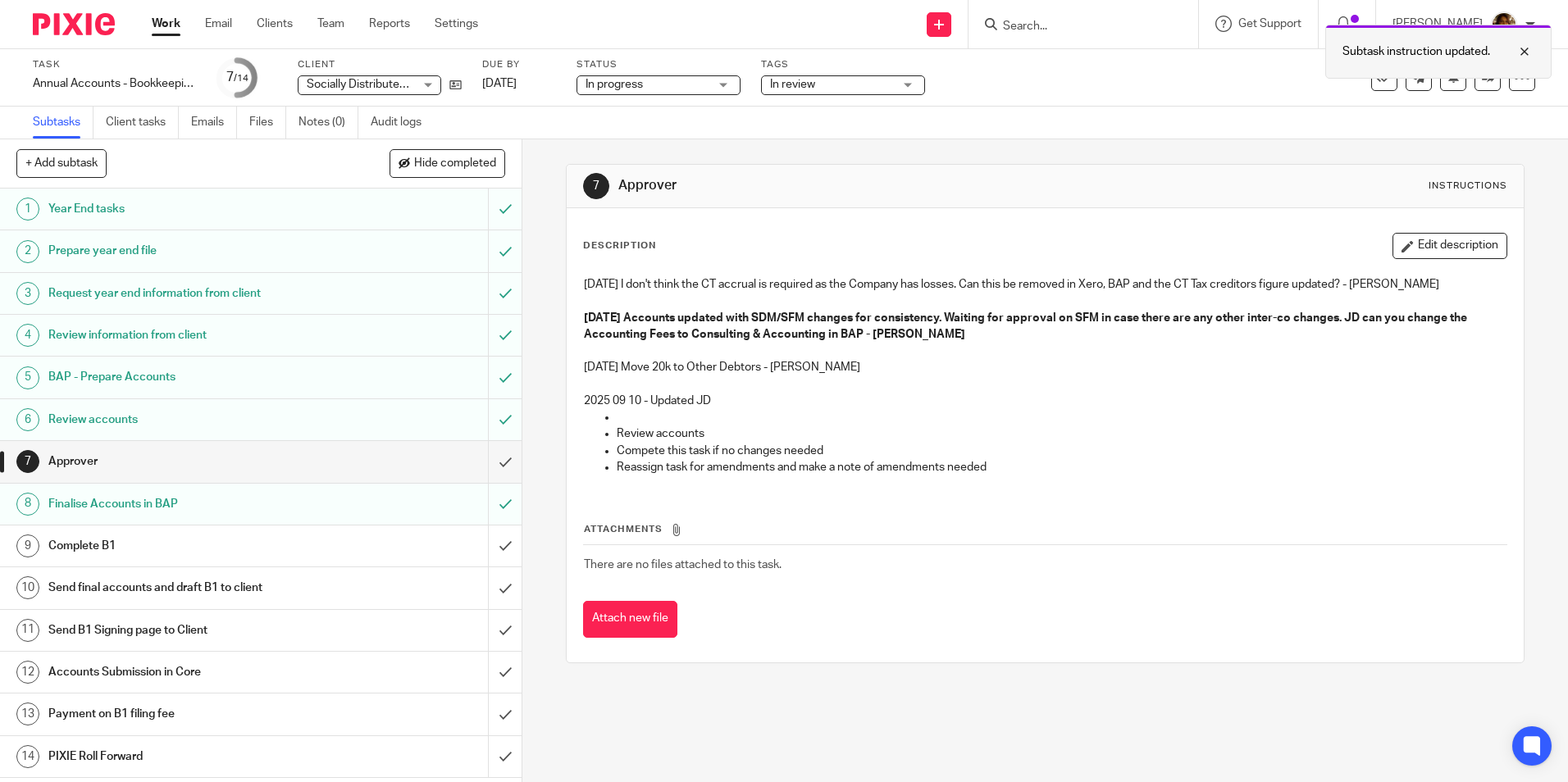
click at [1522, 48] on div at bounding box center [1512, 52] width 44 height 20
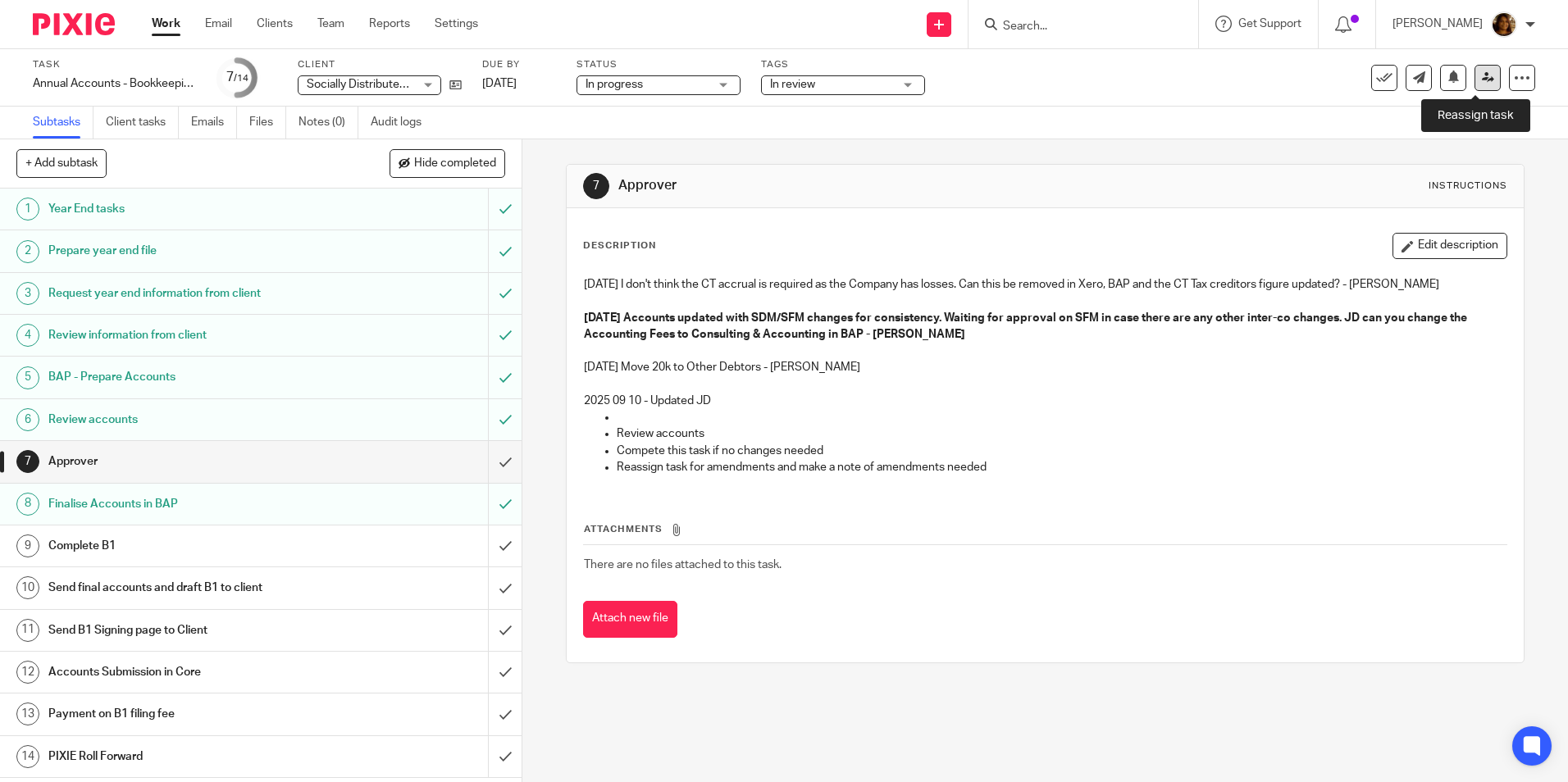
click at [1482, 76] on icon at bounding box center [1488, 77] width 12 height 12
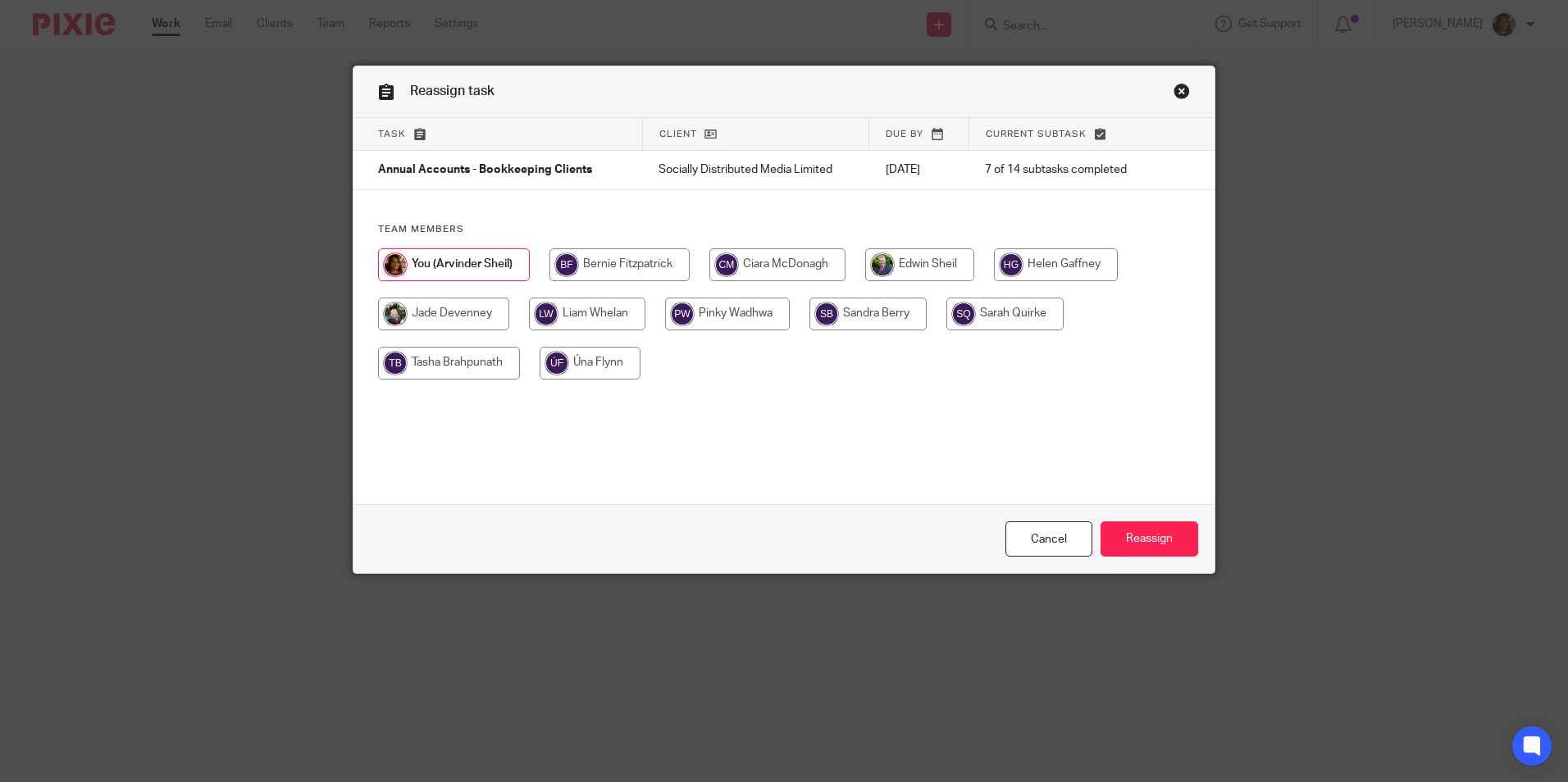
click at [944, 270] on input "radio" at bounding box center [920, 265] width 109 height 32
radio input "true"
click at [1125, 529] on input "Reassign" at bounding box center [1149, 539] width 97 height 35
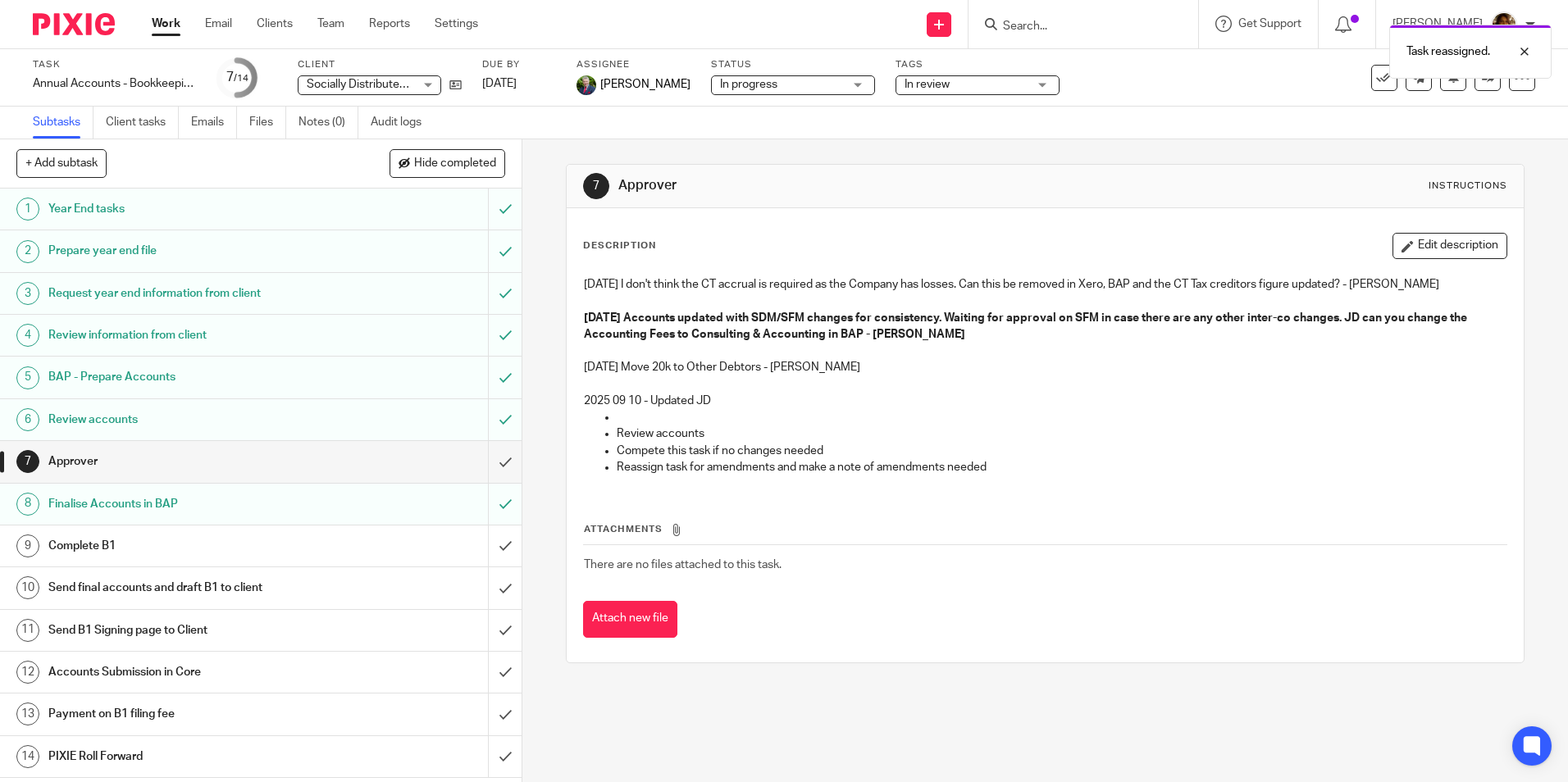
click at [166, 20] on link "Work" at bounding box center [166, 24] width 28 height 17
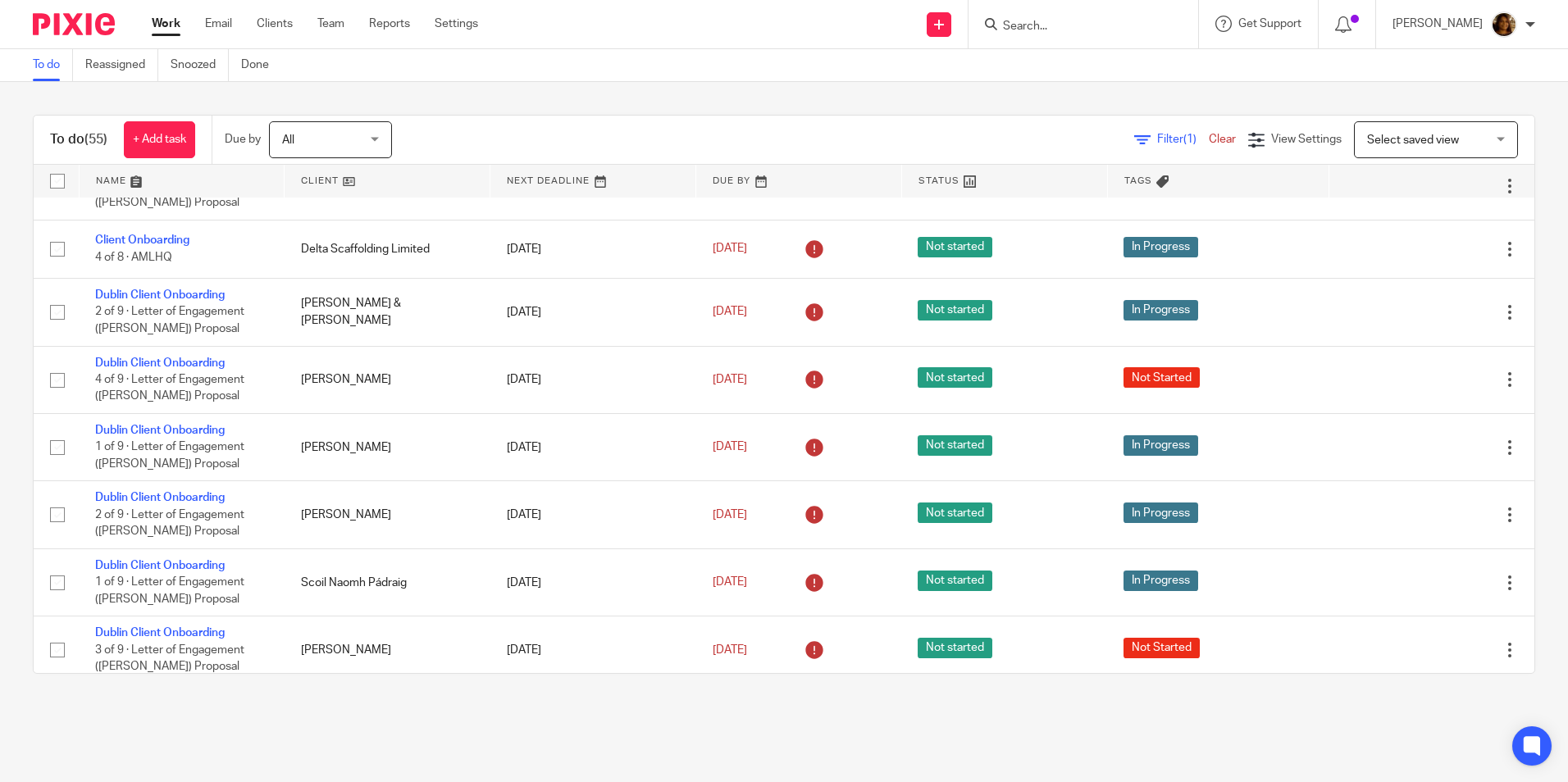
scroll to position [1312, 0]
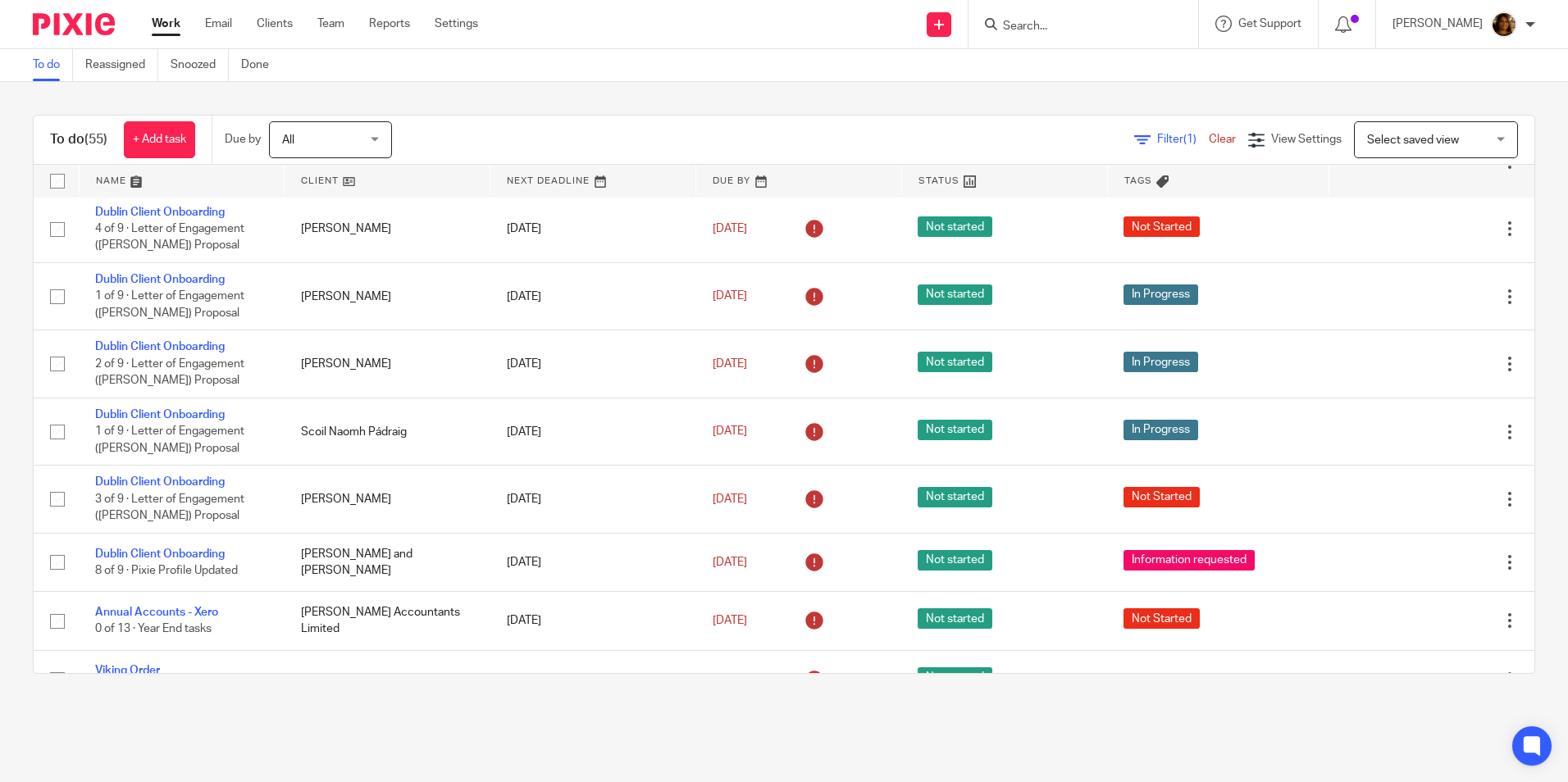
click at [1367, 139] on span "Select saved view" at bounding box center [1413, 141] width 92 height 12
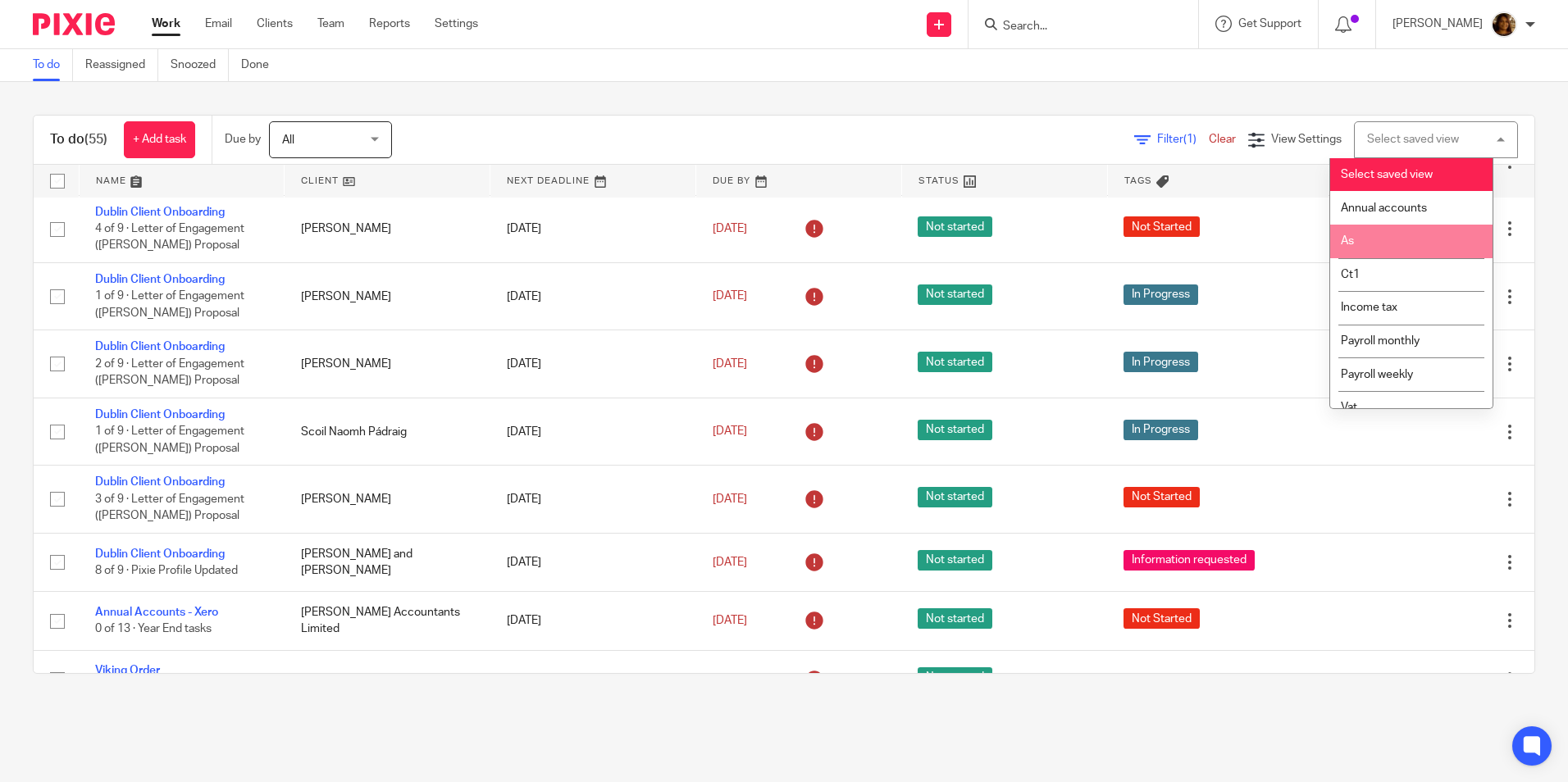
click at [1362, 236] on li "As" at bounding box center [1412, 241] width 162 height 33
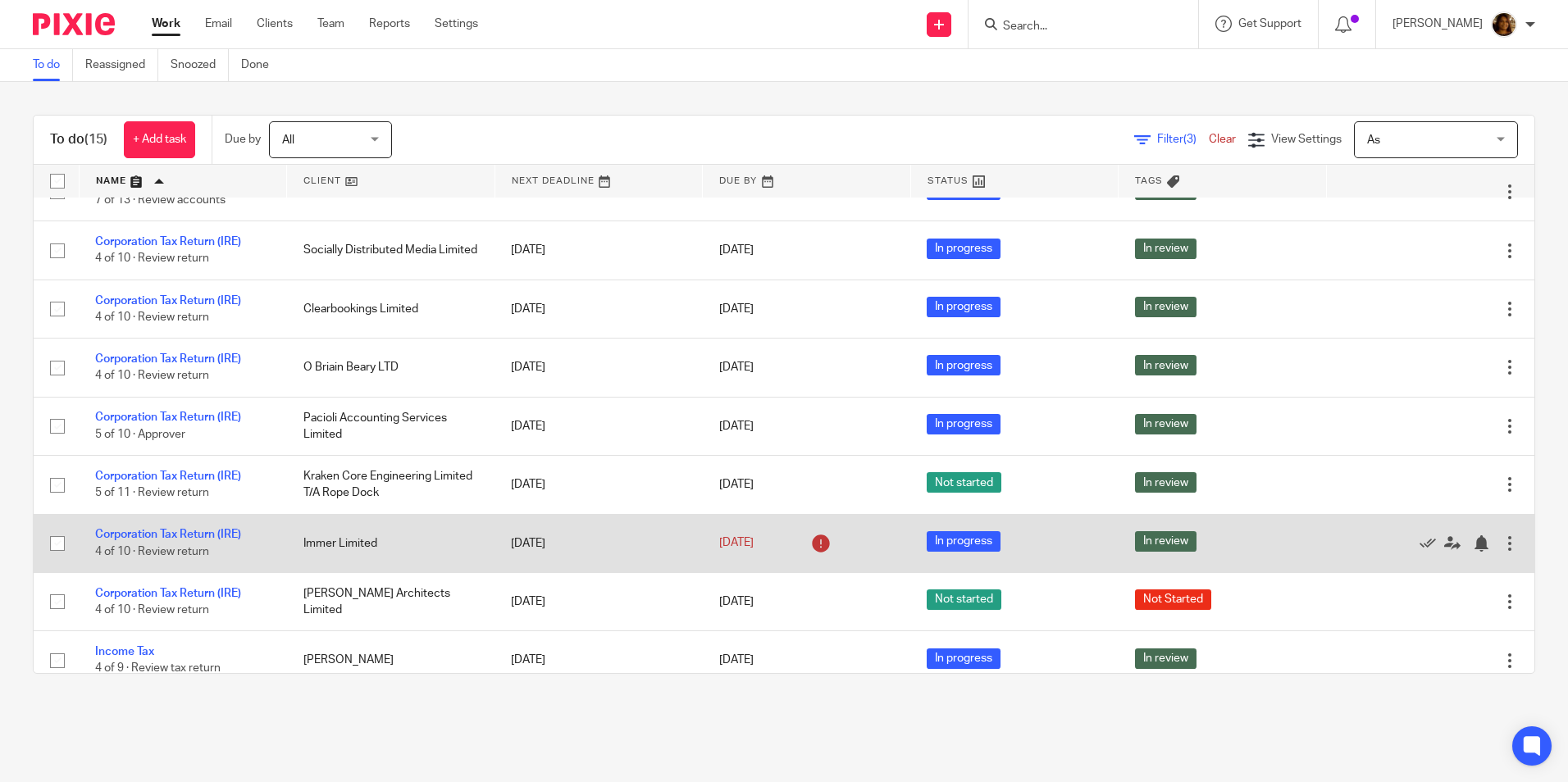
scroll to position [248, 0]
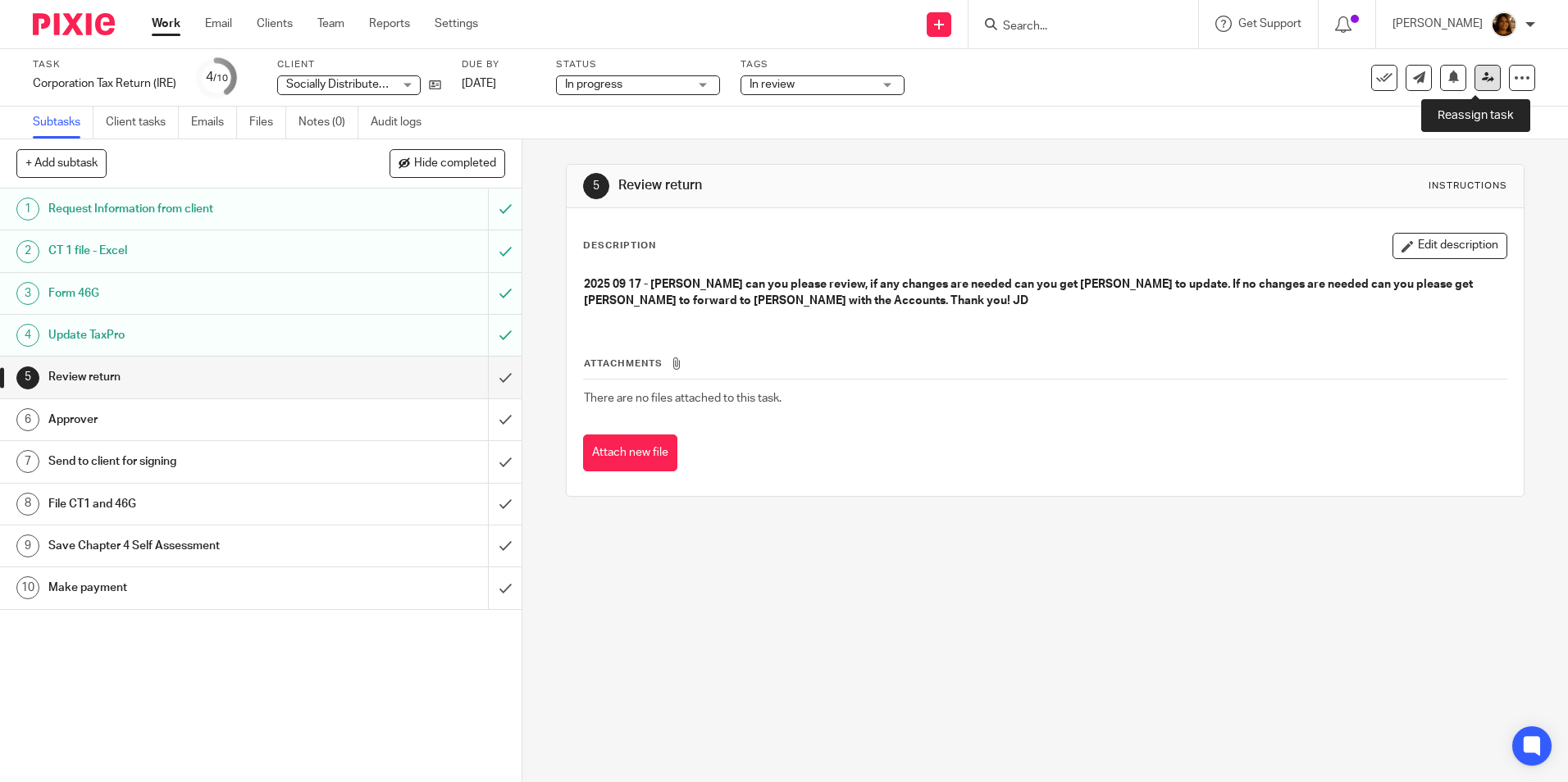
click at [1475, 70] on link at bounding box center [1488, 78] width 27 height 27
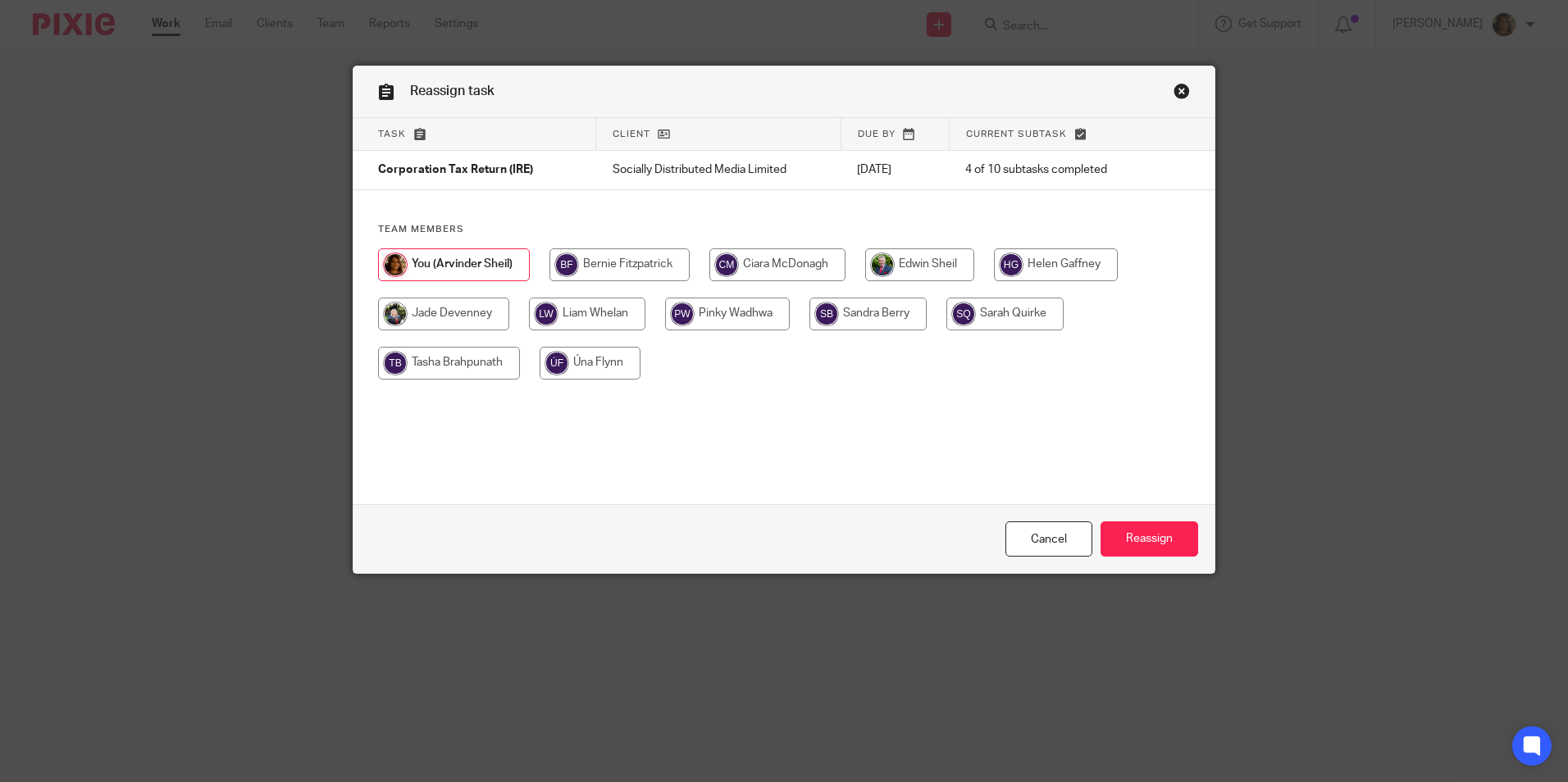
click at [935, 256] on input "radio" at bounding box center [920, 265] width 109 height 32
radio input "true"
click at [1133, 541] on input "Reassign" at bounding box center [1149, 539] width 97 height 35
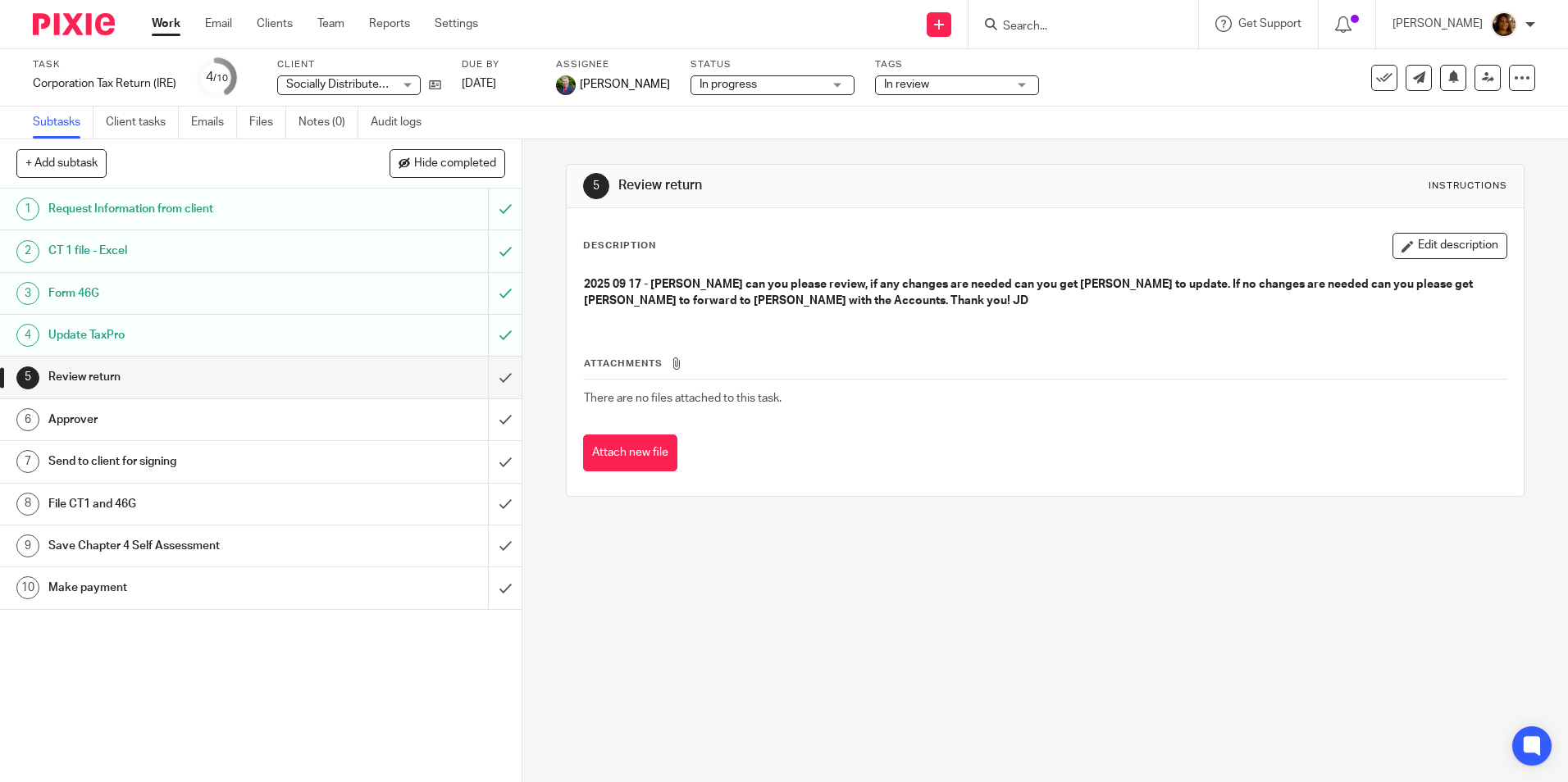
click at [156, 27] on link "Work" at bounding box center [166, 24] width 28 height 17
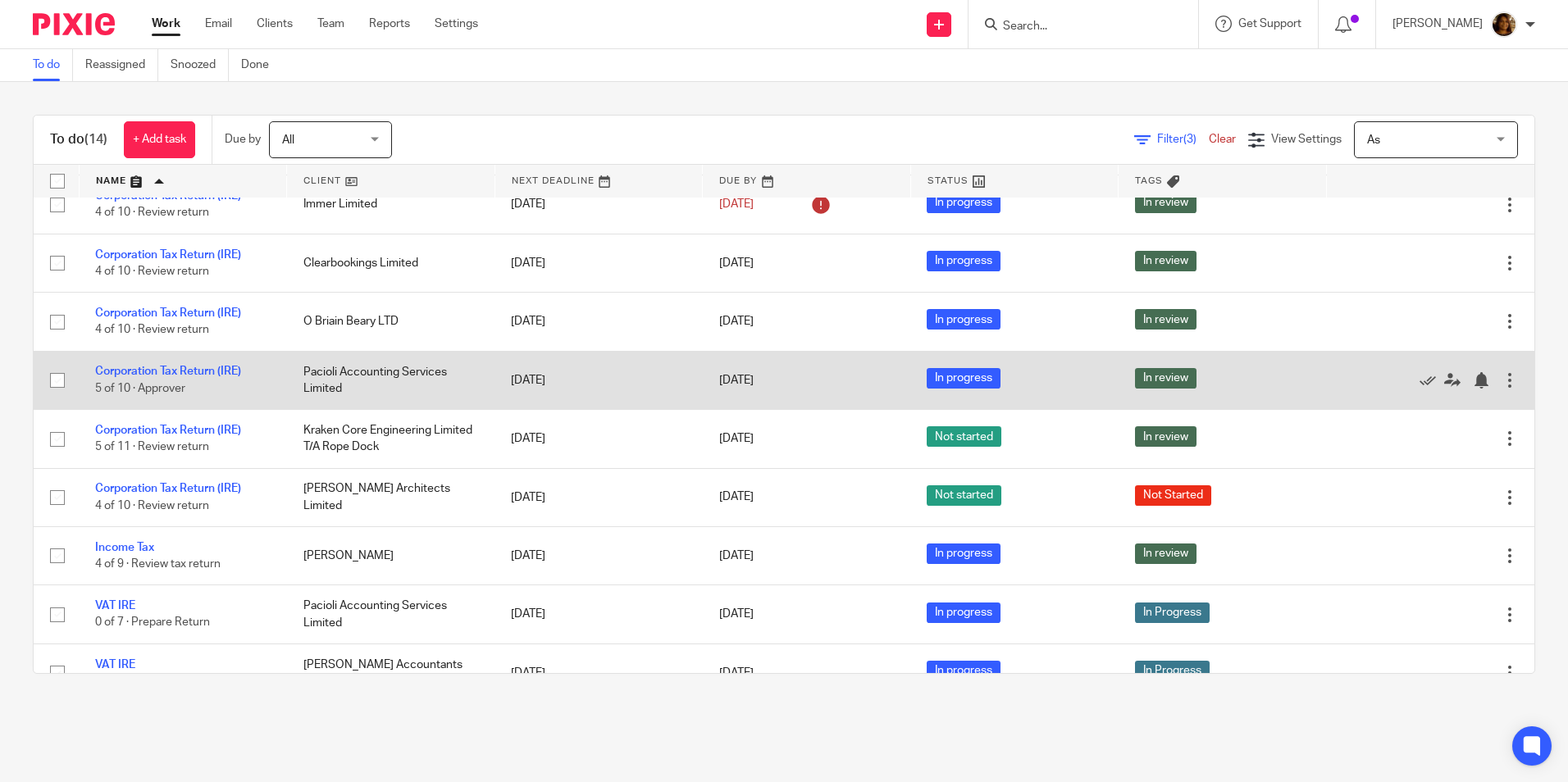
scroll to position [328, 0]
